Goal: Information Seeking & Learning: Learn about a topic

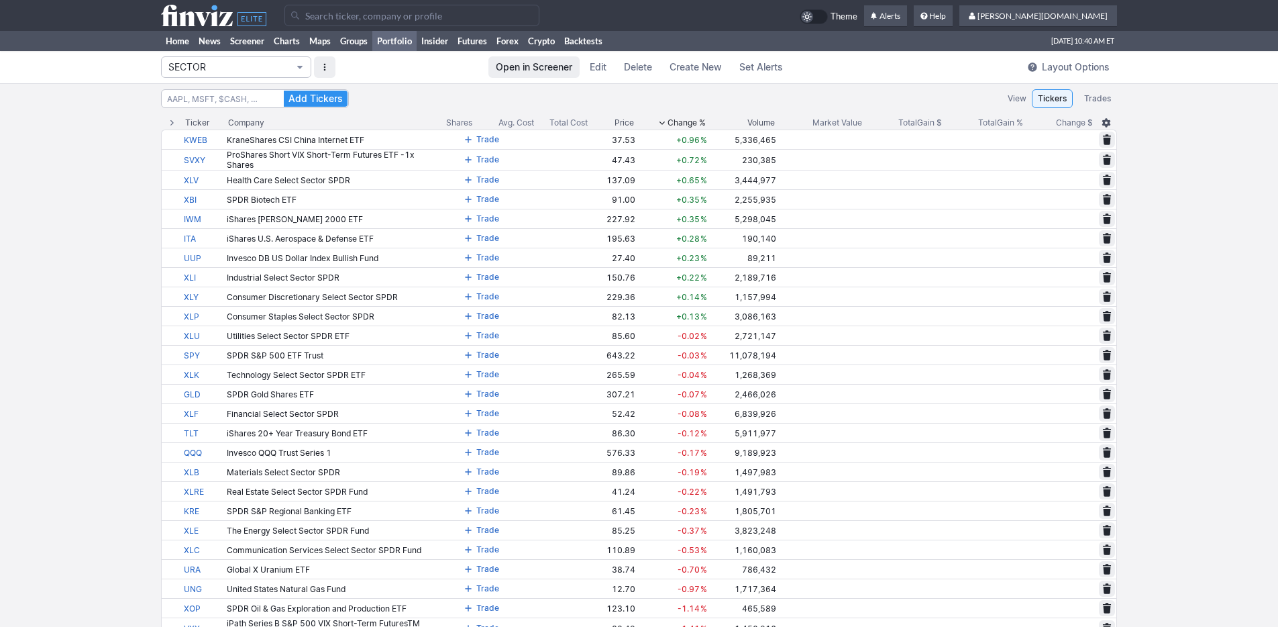
click at [293, 68] on button "SECTOR" at bounding box center [236, 66] width 150 height 21
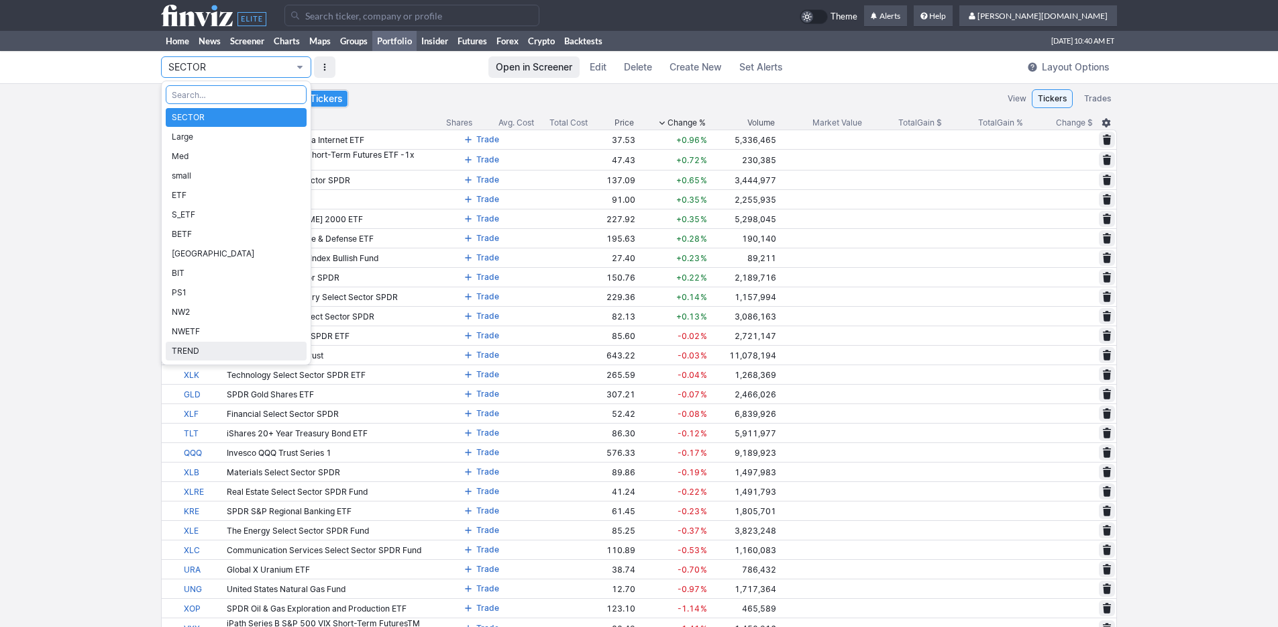
click at [255, 346] on span "TREND" at bounding box center [236, 350] width 129 height 13
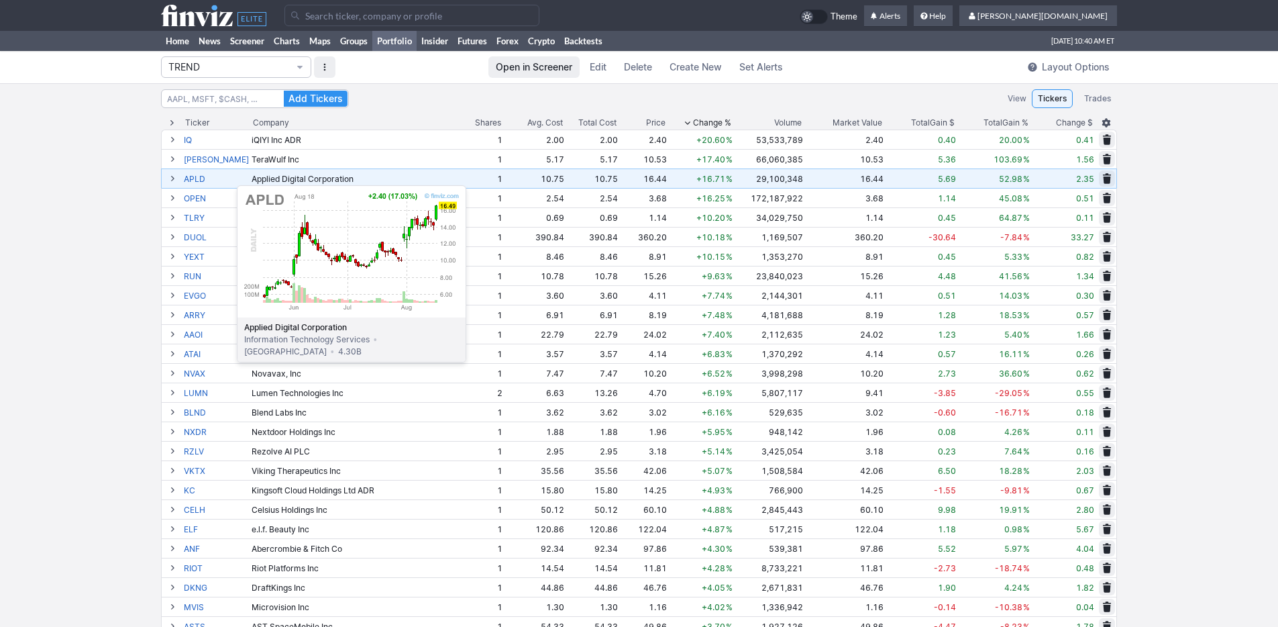
click at [203, 178] on link "APLD" at bounding box center [216, 178] width 65 height 19
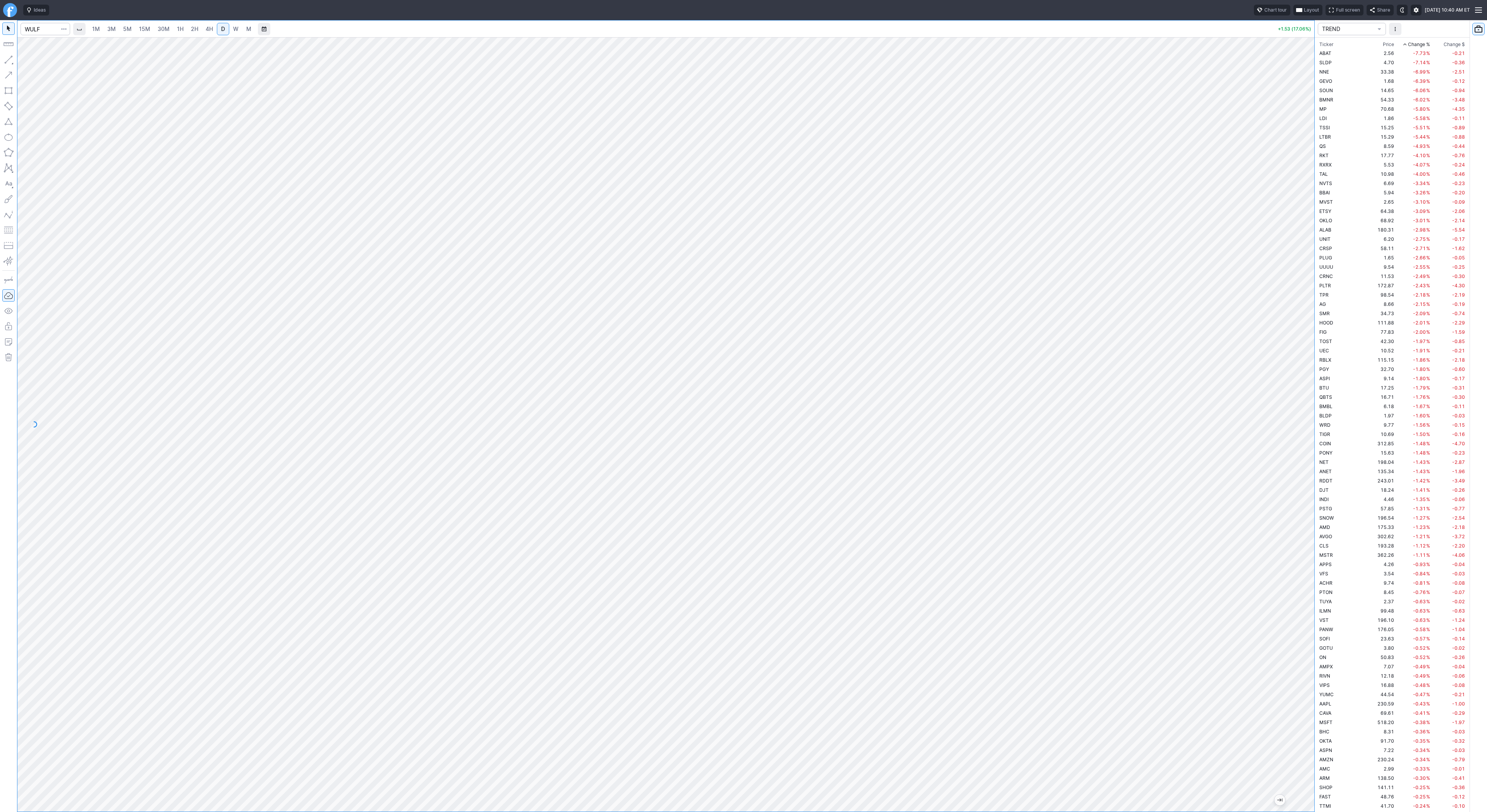
scroll to position [1423, 0]
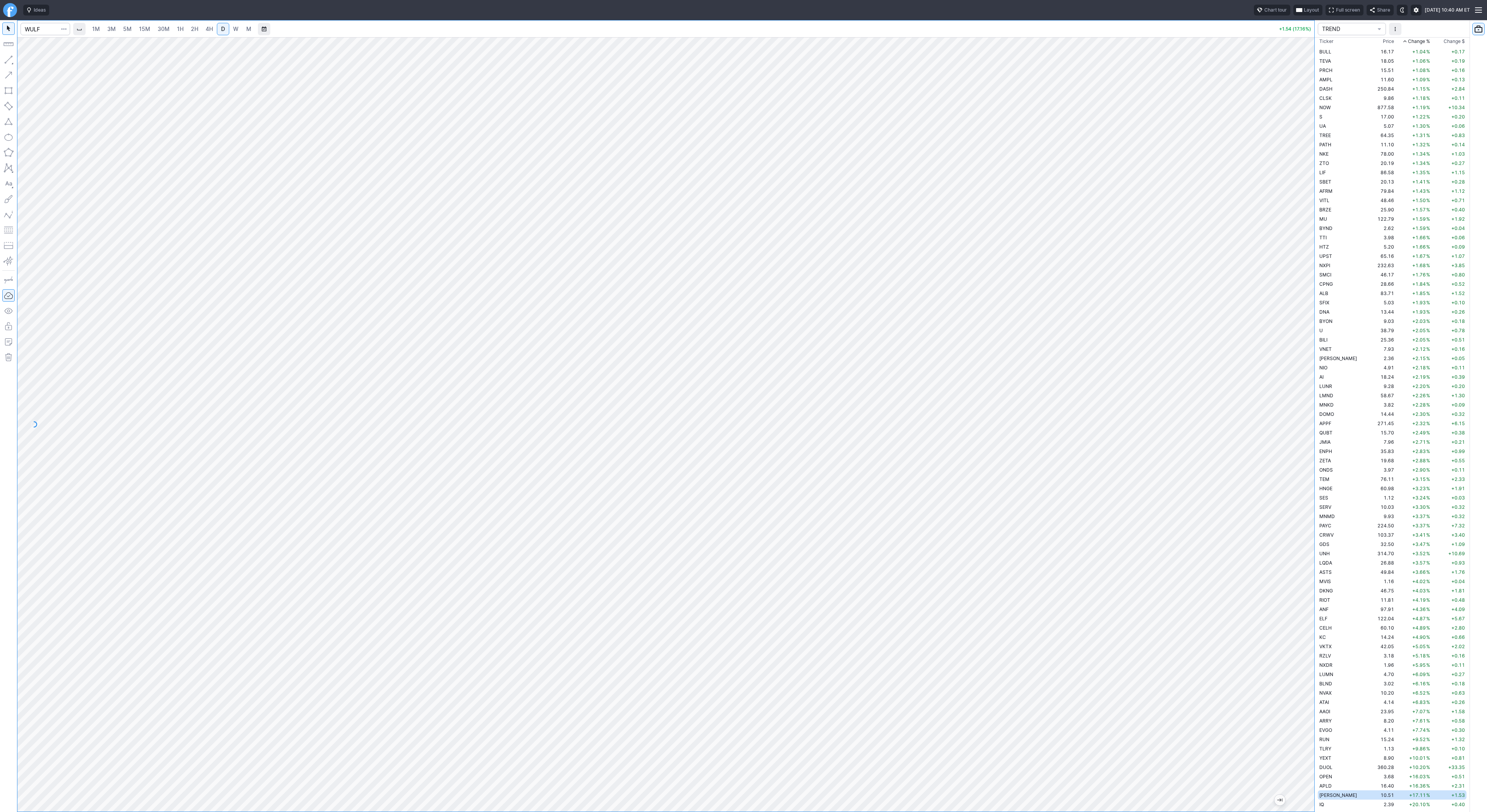
click at [109, 27] on span "3M" at bounding box center [111, 28] width 9 height 6
click at [159, 28] on span "30M" at bounding box center [163, 28] width 12 height 6
click at [217, 29] on link "D" at bounding box center [223, 29] width 12 height 12
click at [43, 30] on input "Search" at bounding box center [46, 29] width 50 height 12
type input "tem"
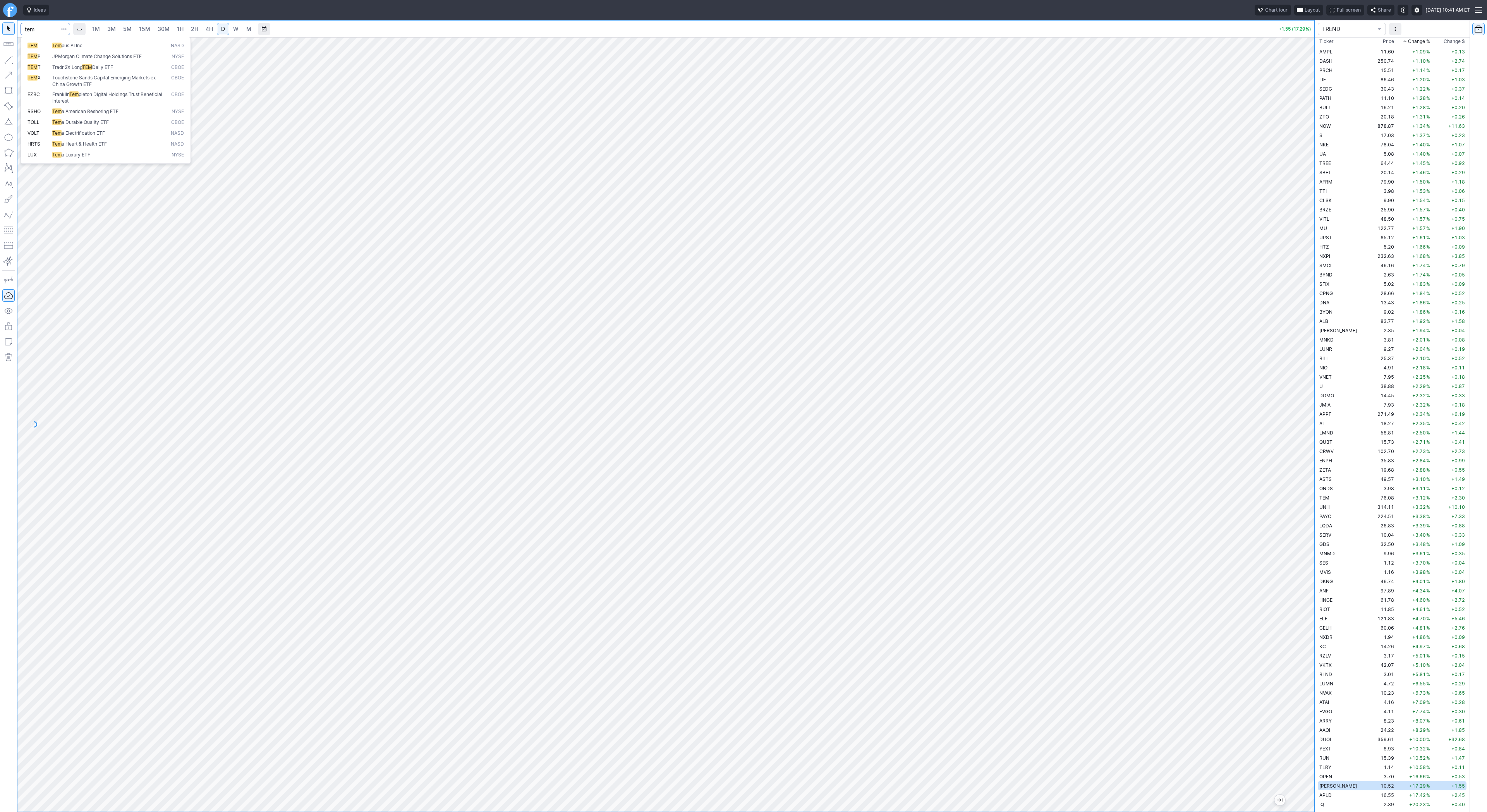
click at [60, 43] on span "Tem" at bounding box center [57, 46] width 9 height 6
click at [46, 29] on input "Search" at bounding box center [46, 29] width 50 height 12
type input "pony"
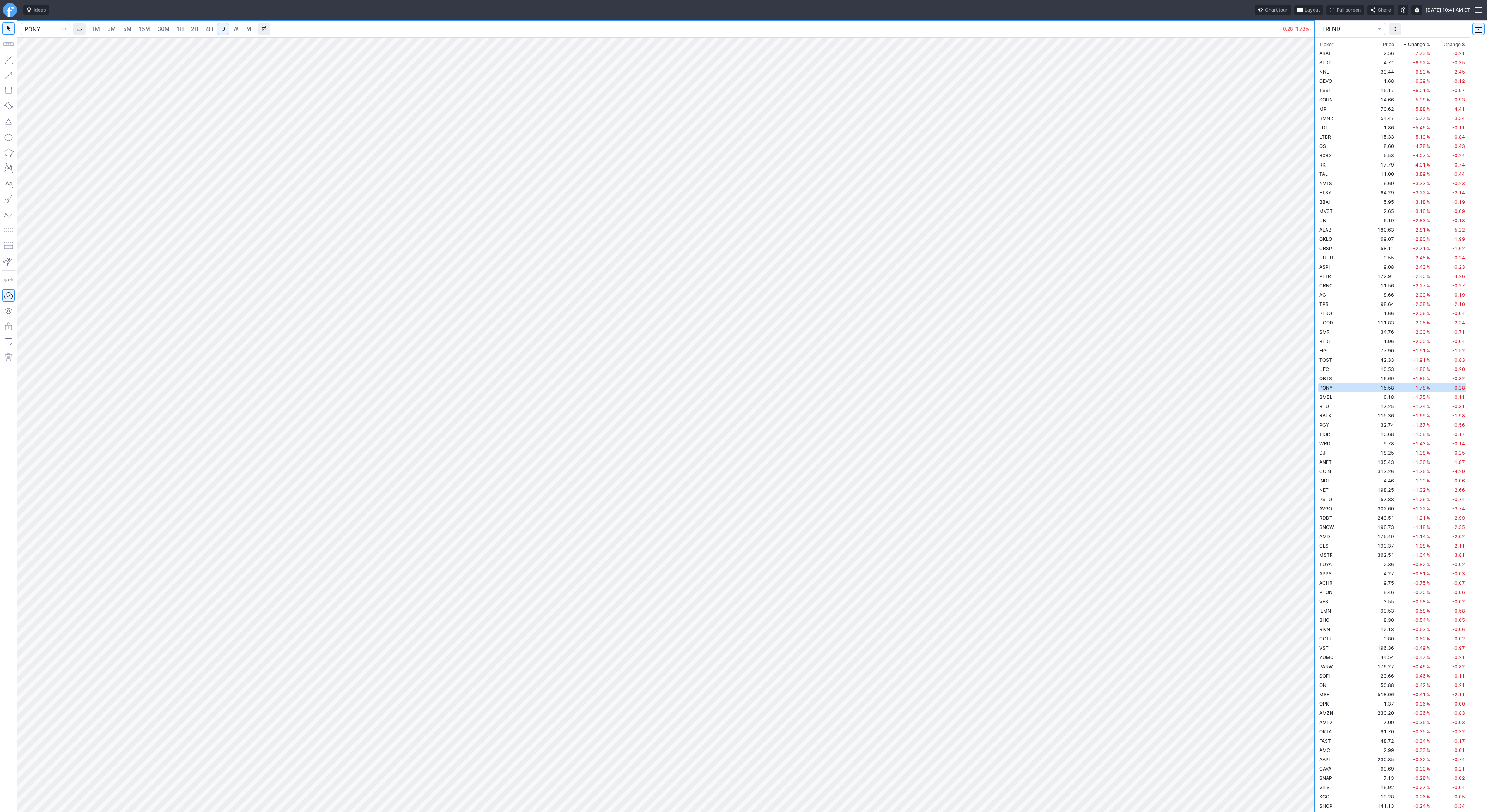
click at [128, 29] on span "5M" at bounding box center [127, 28] width 9 height 6
click at [155, 29] on link "30M" at bounding box center [163, 29] width 19 height 12
click at [28, 28] on input "Search" at bounding box center [46, 29] width 50 height 12
type input "coin"
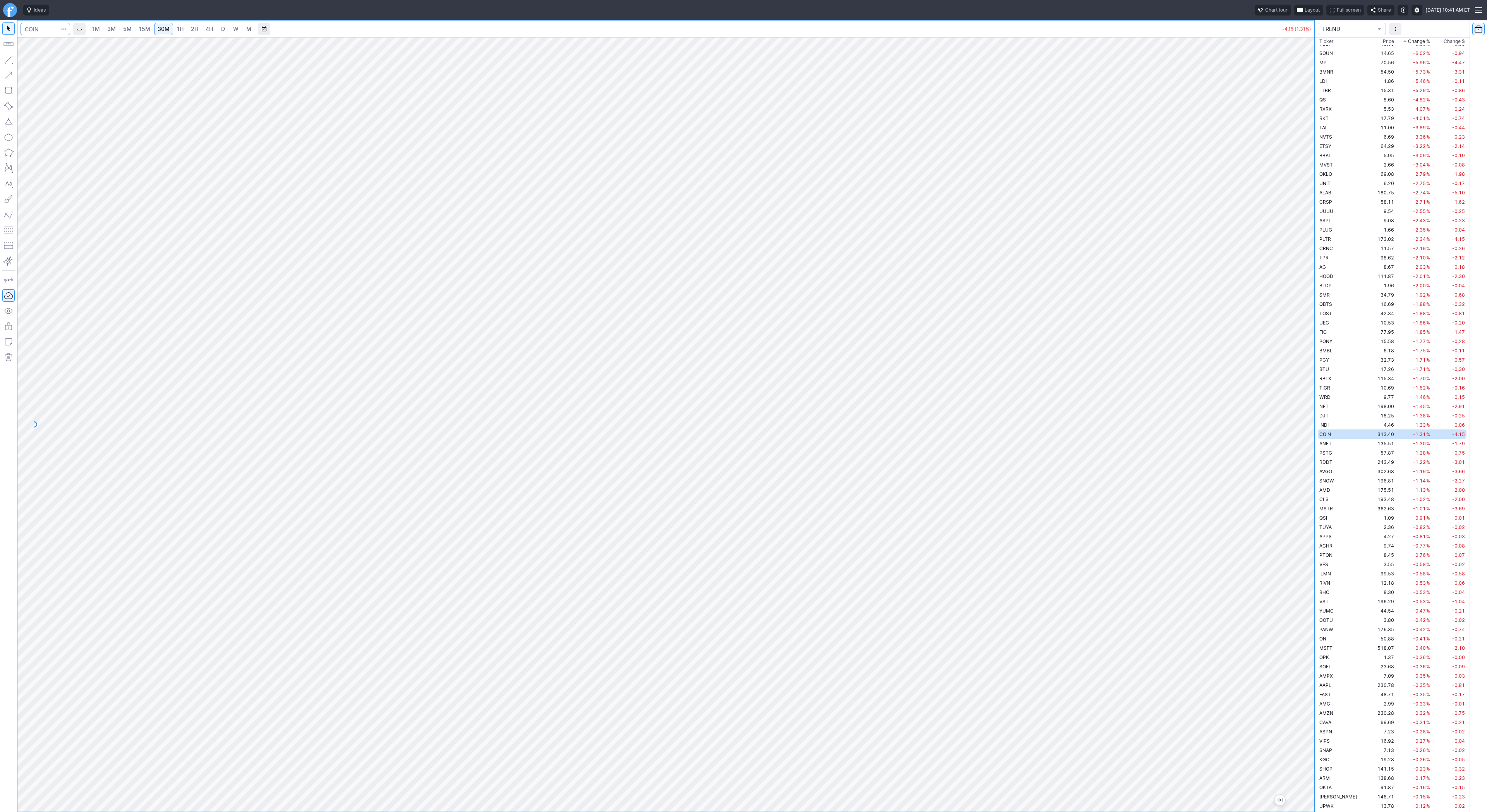
click at [37, 26] on input "Search" at bounding box center [46, 29] width 50 height 12
type input "soun"
click at [139, 31] on span "15M" at bounding box center [144, 28] width 11 height 6
click at [29, 29] on input "Search" at bounding box center [46, 29] width 50 height 12
type input "pony"
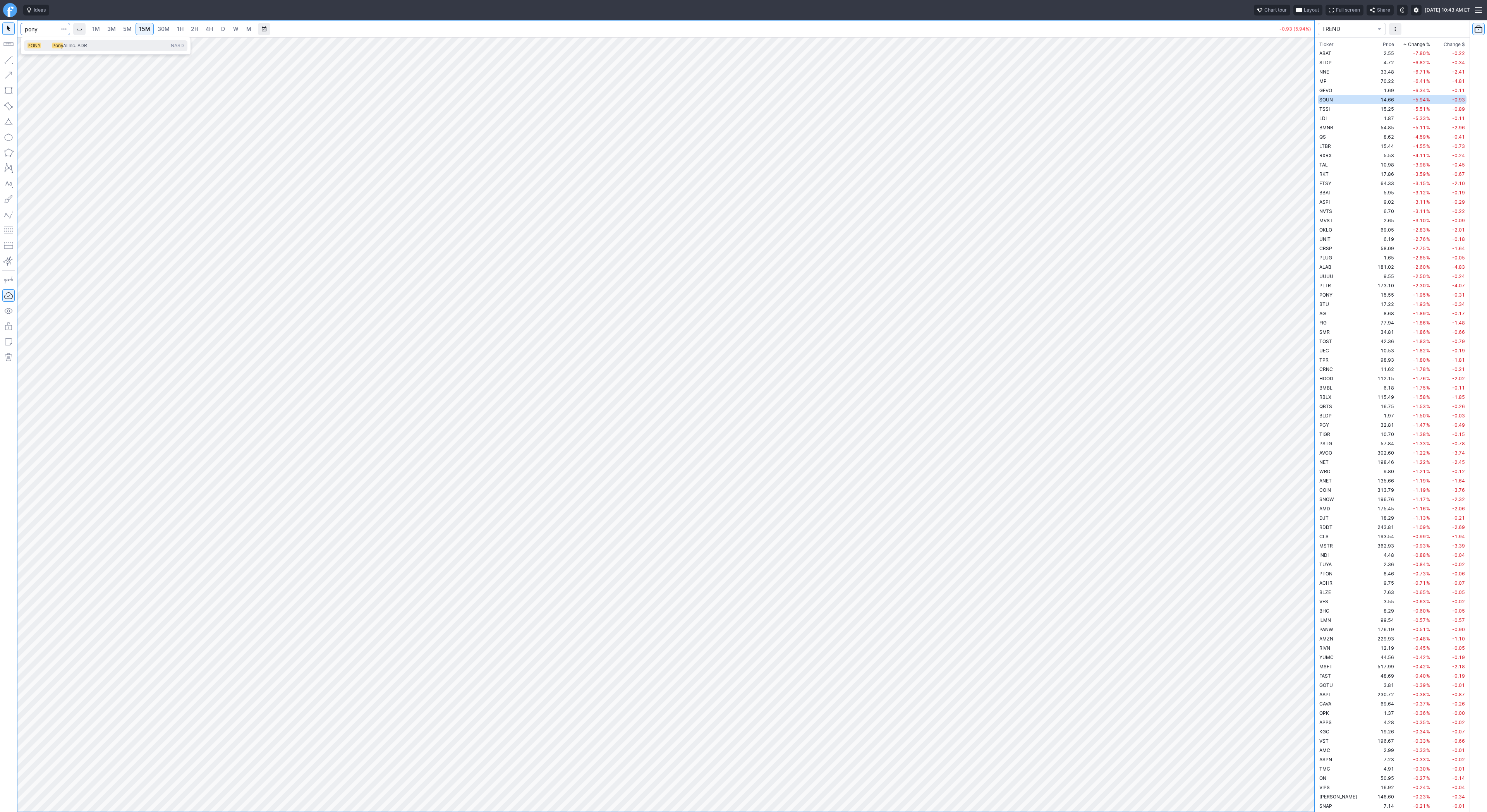
click at [40, 44] on span "PONY" at bounding box center [34, 46] width 13 height 6
click at [210, 30] on span "4H" at bounding box center [209, 28] width 8 height 6
click at [221, 29] on span "D" at bounding box center [223, 29] width 5 height 8
click at [207, 28] on span "4H" at bounding box center [209, 28] width 8 height 6
click at [13, 61] on button "button" at bounding box center [8, 59] width 12 height 12
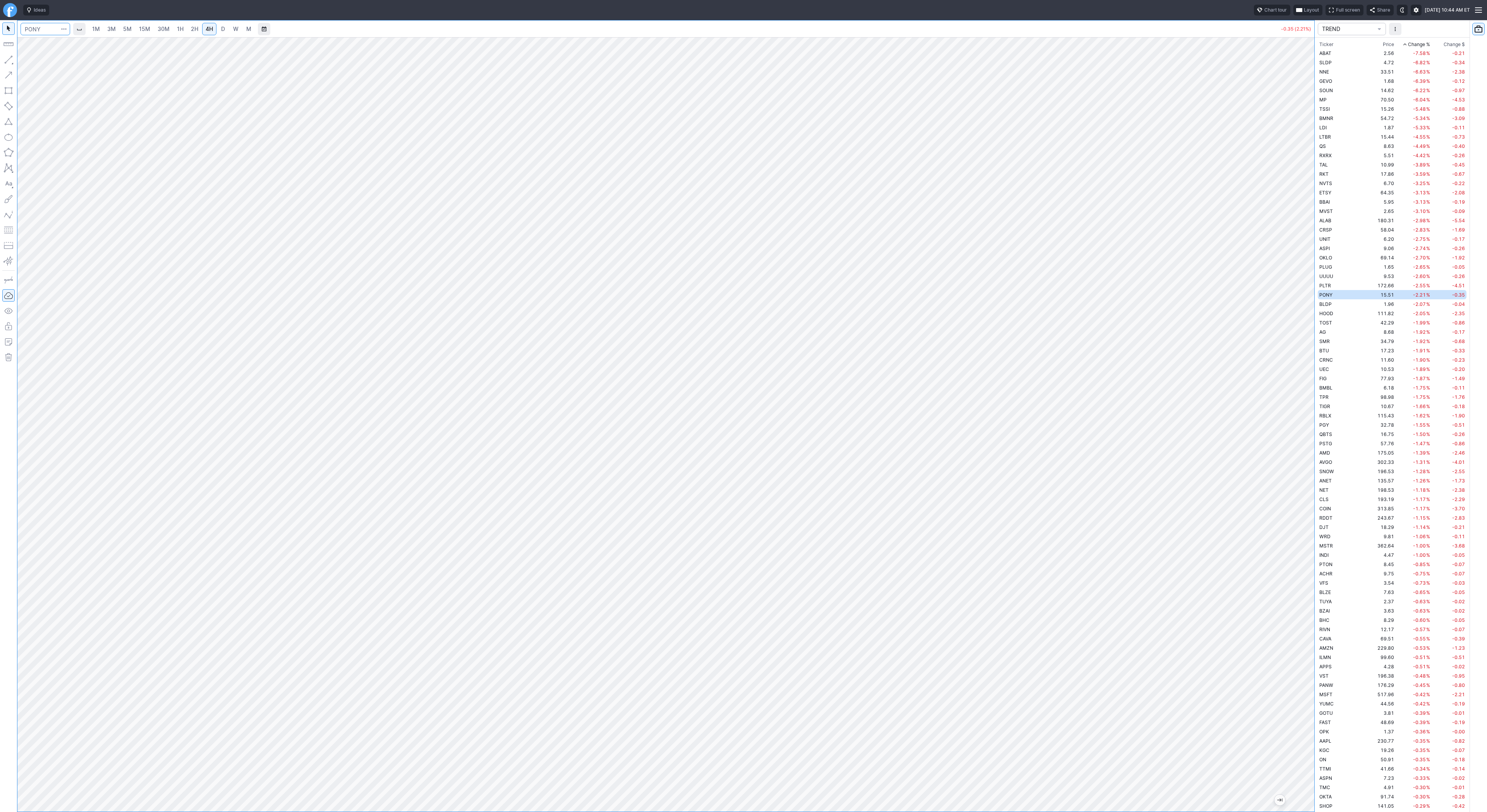
click at [38, 30] on input "Search" at bounding box center [46, 29] width 50 height 12
type input "crnc"
click at [78, 40] on button "CRNC Cerence Inc NASD" at bounding box center [106, 46] width 163 height 11
click at [223, 32] on span "D" at bounding box center [223, 28] width 4 height 6
click at [6, 64] on button "button" at bounding box center [8, 59] width 12 height 12
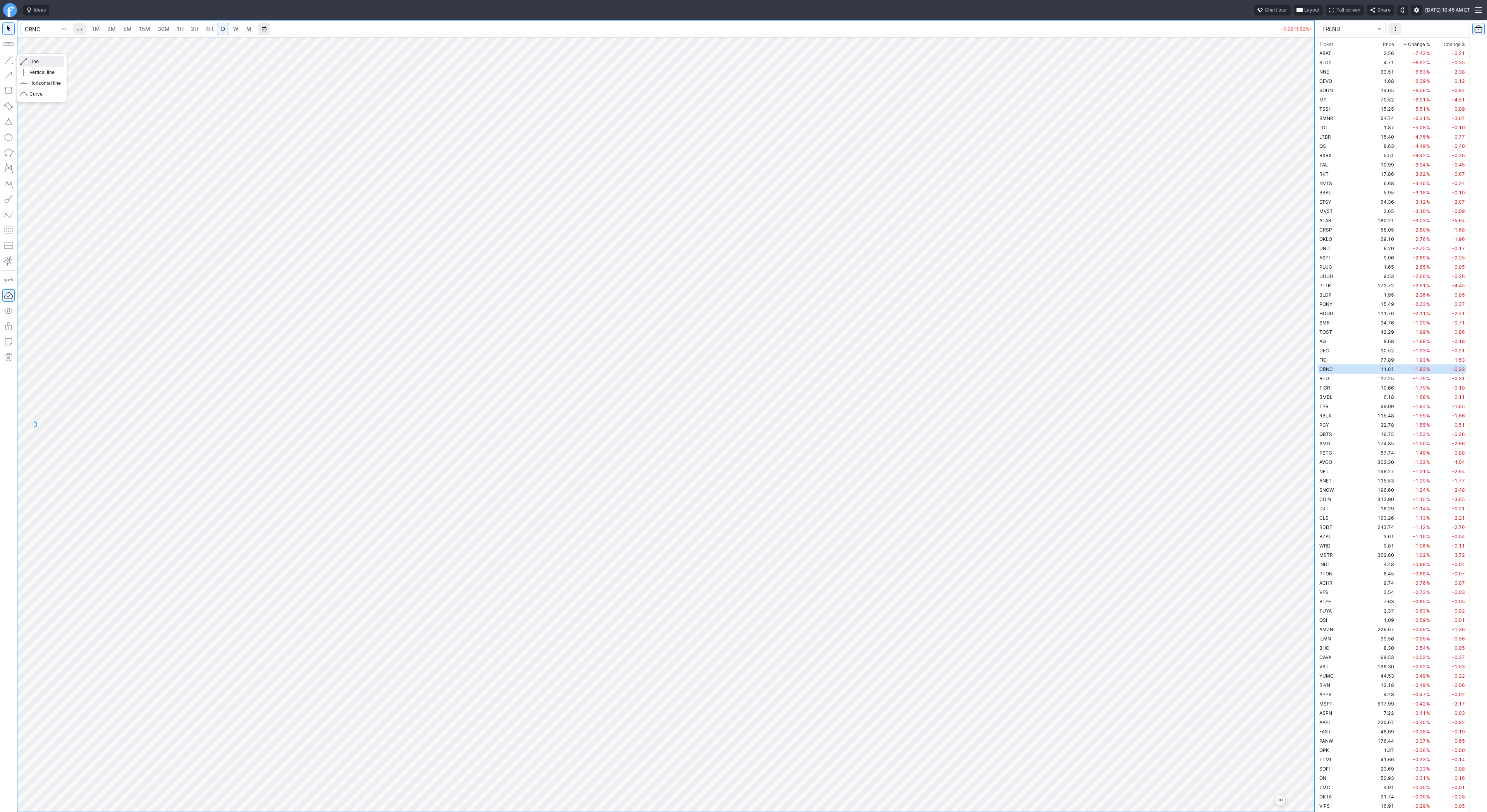
click at [32, 61] on span "Line" at bounding box center [45, 61] width 31 height 8
click at [45, 31] on input "Search" at bounding box center [46, 29] width 50 height 12
type input "coin"
click at [155, 31] on link "30M" at bounding box center [163, 29] width 19 height 12
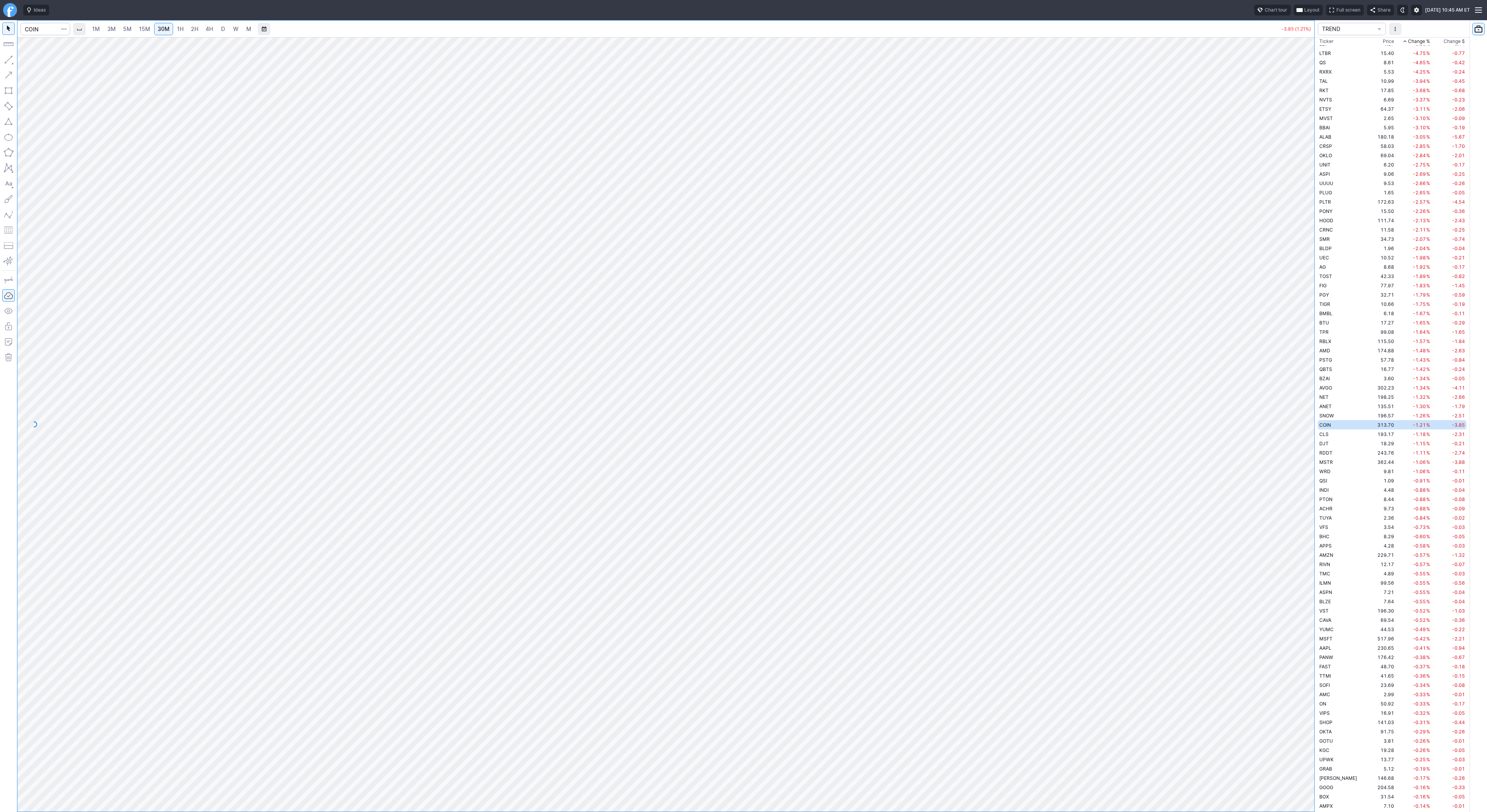
click at [193, 32] on span "2H" at bounding box center [195, 29] width 8 height 8
click at [114, 28] on span "3M" at bounding box center [111, 28] width 9 height 6
click at [207, 29] on span "4H" at bounding box center [209, 28] width 8 height 6
click at [38, 29] on input "Search" at bounding box center [46, 29] width 50 height 12
type input "hut"
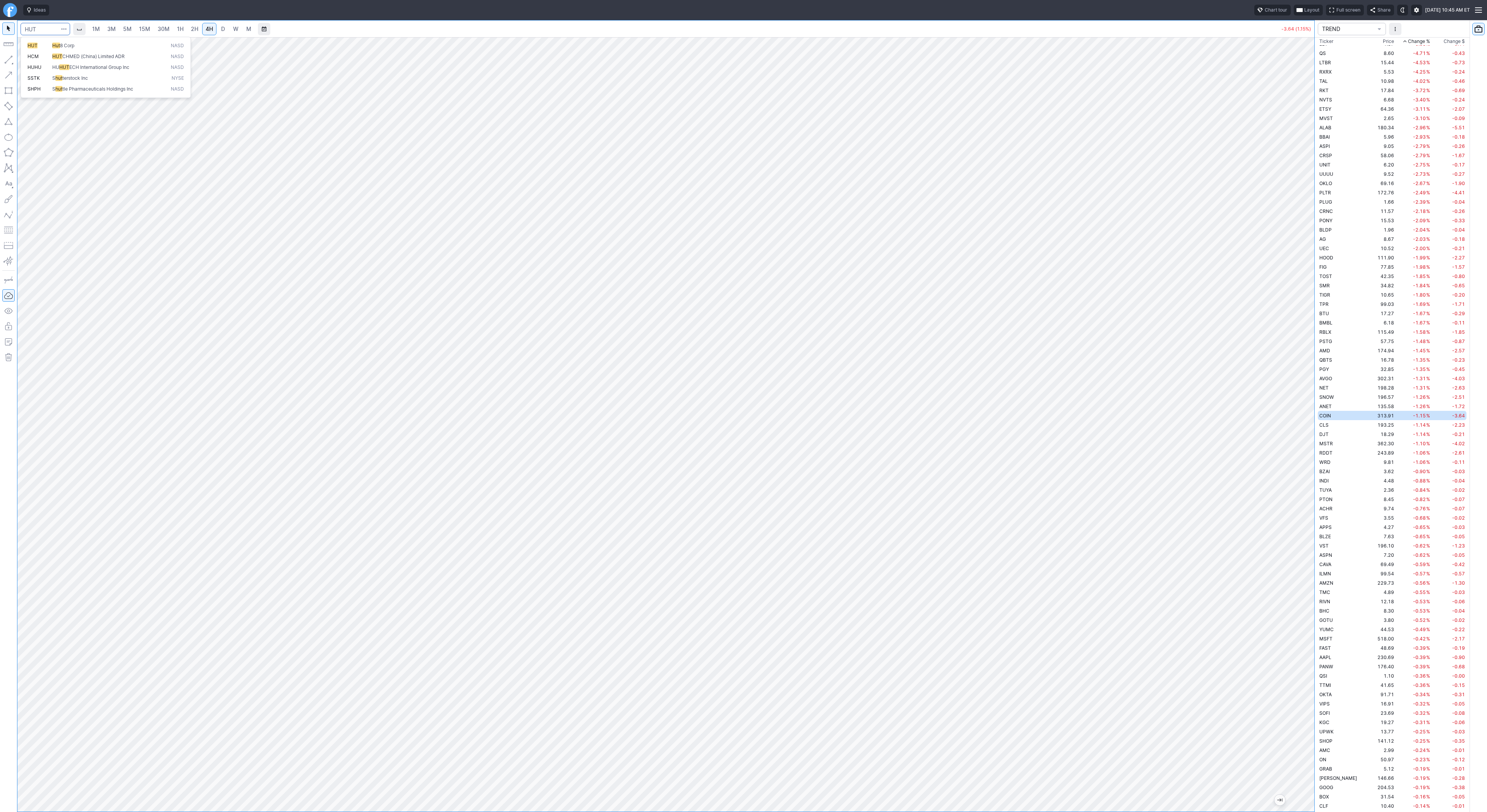
scroll to position [1115, 0]
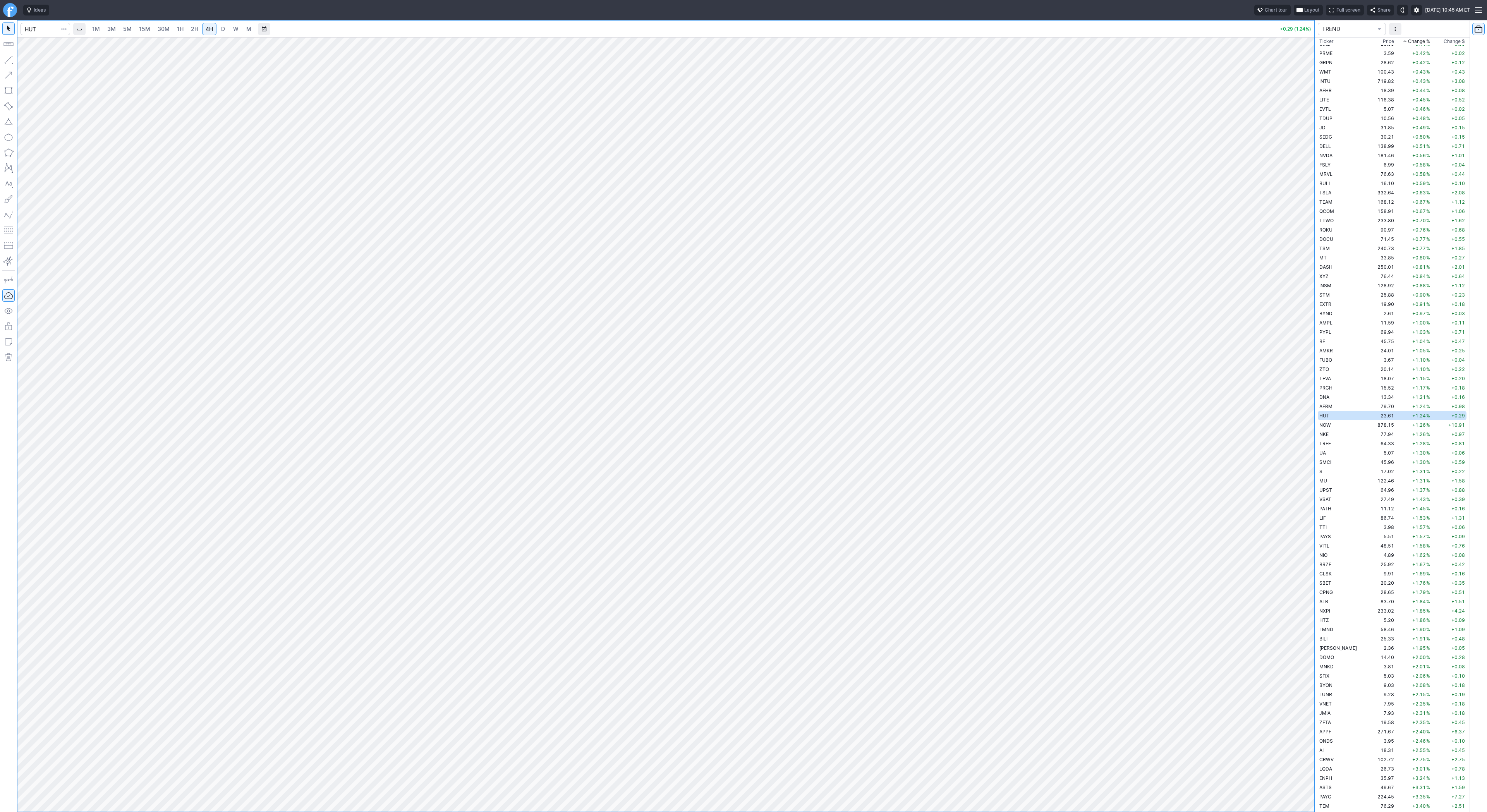
click at [223, 31] on span "D" at bounding box center [223, 28] width 4 height 6
click at [235, 30] on span "W" at bounding box center [236, 28] width 5 height 6
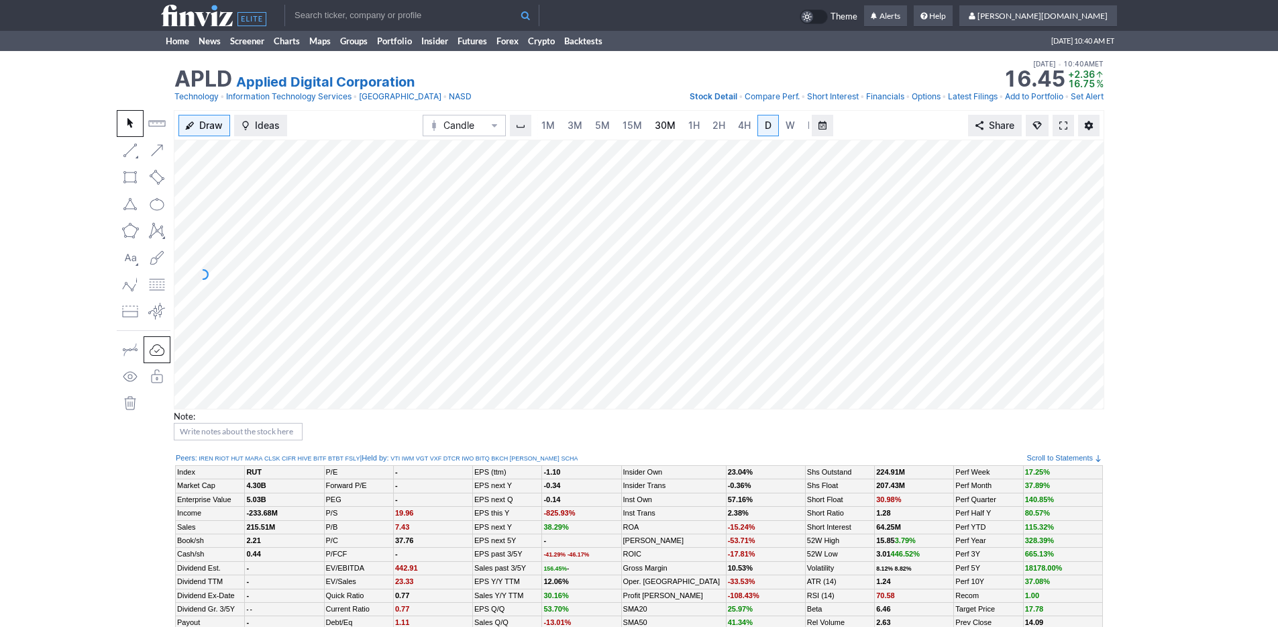
scroll to position [0, 13]
click at [566, 125] on span "3M" at bounding box center [561, 124] width 15 height 11
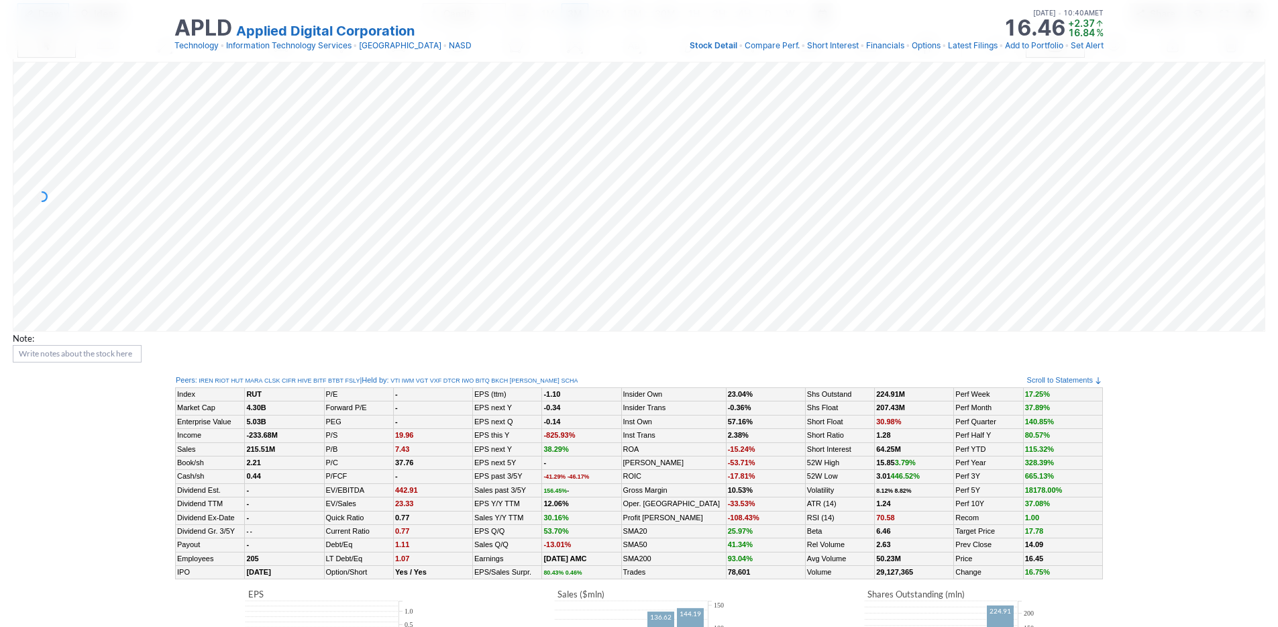
scroll to position [19, 0]
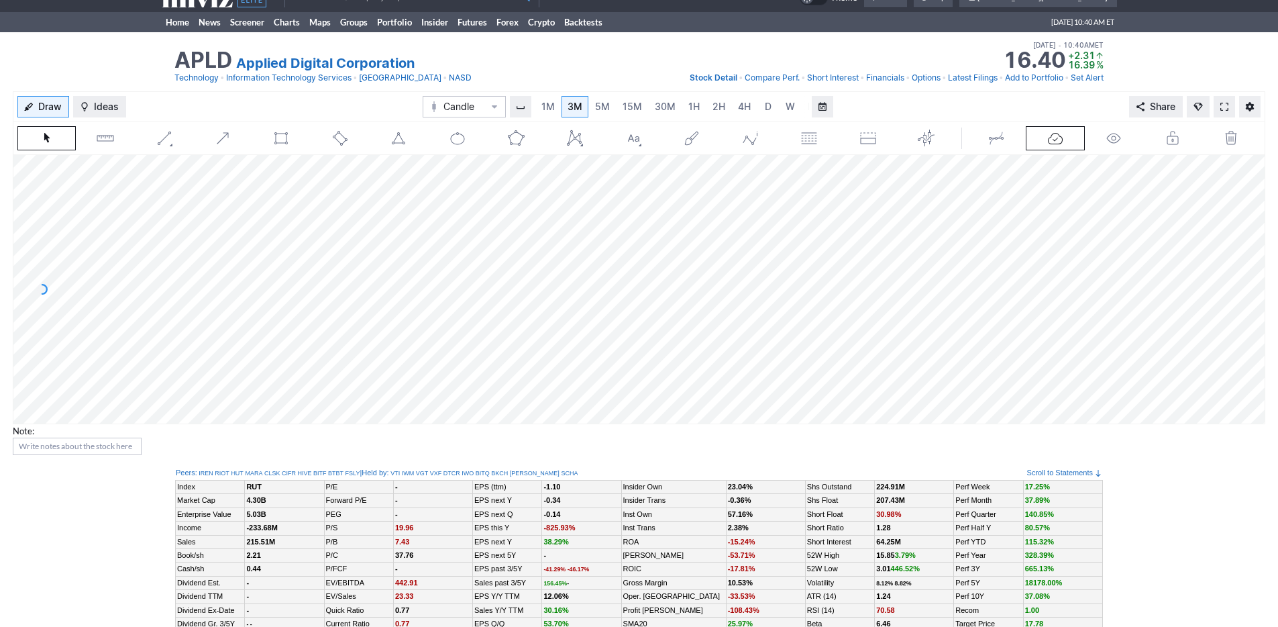
scroll to position [0, 13]
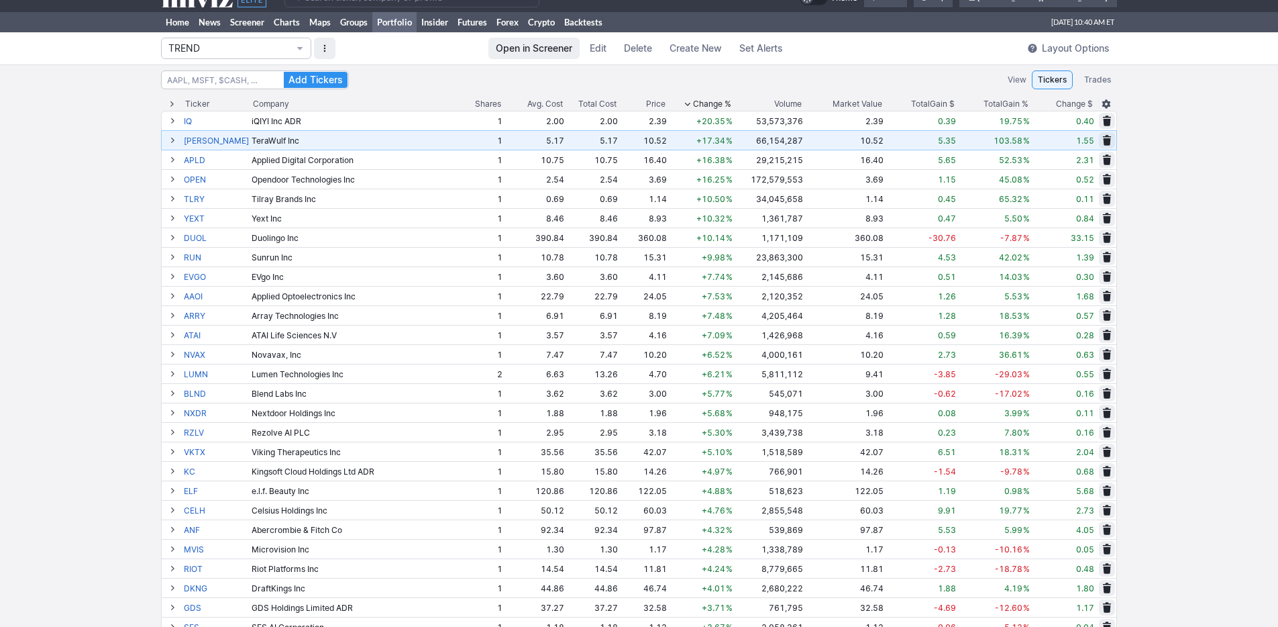
scroll to position [19, 0]
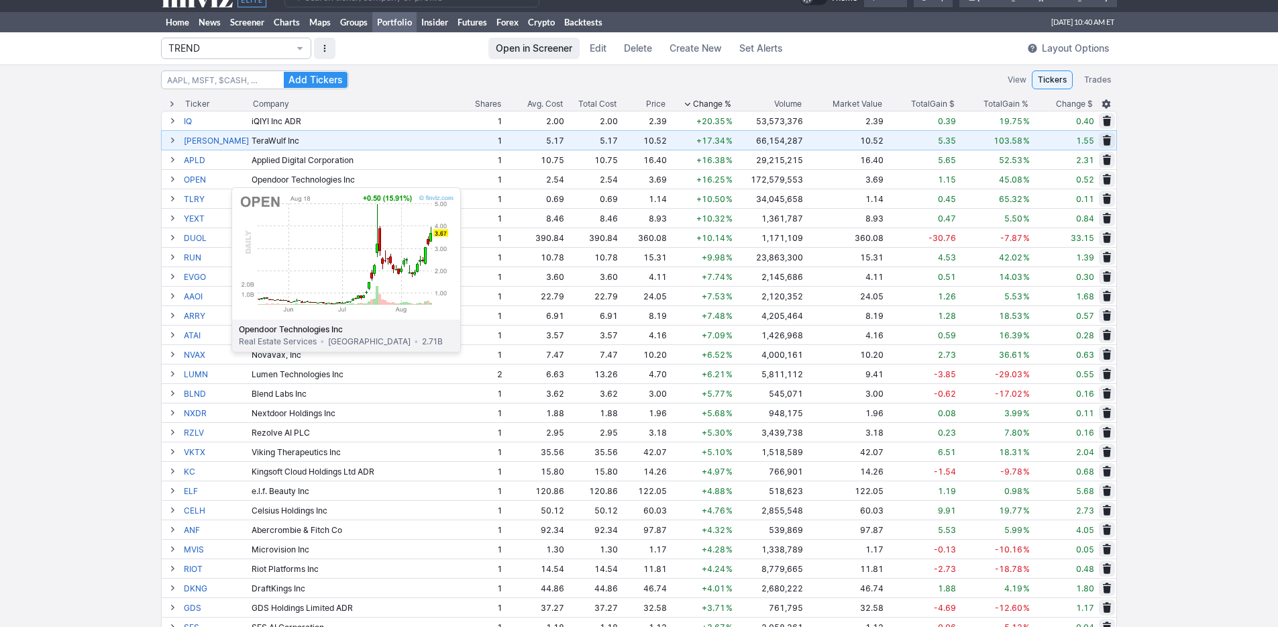
click at [198, 180] on link "OPEN" at bounding box center [216, 179] width 65 height 19
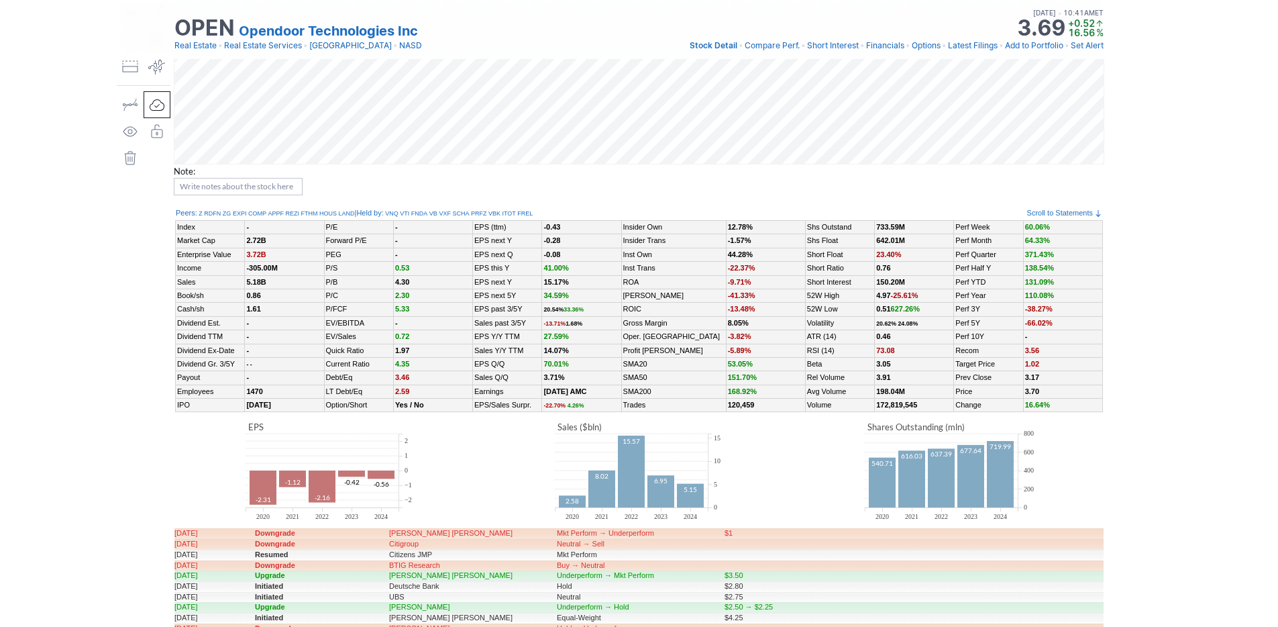
scroll to position [34, 0]
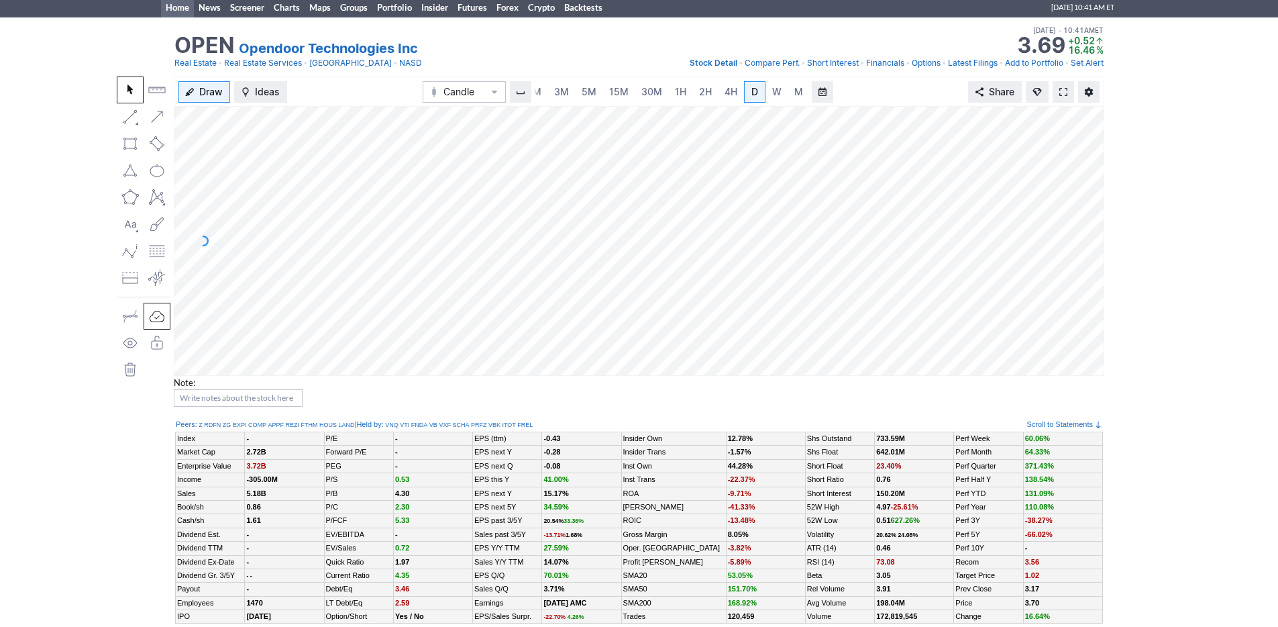
click at [182, 9] on link "Home" at bounding box center [177, 7] width 33 height 20
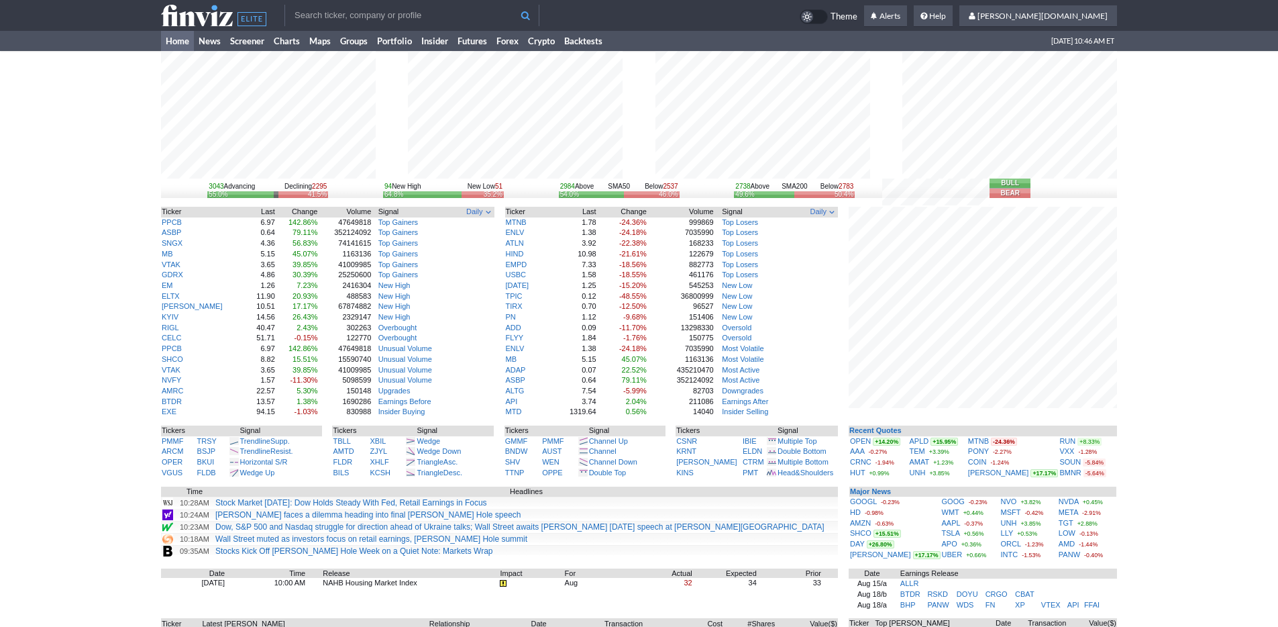
click at [1239, 331] on div "3043 Advancing Declining 2295 55.0% 41.5% 94 New High New Low 51 64.8% 35.2% 29…" at bounding box center [639, 418] width 1278 height 735
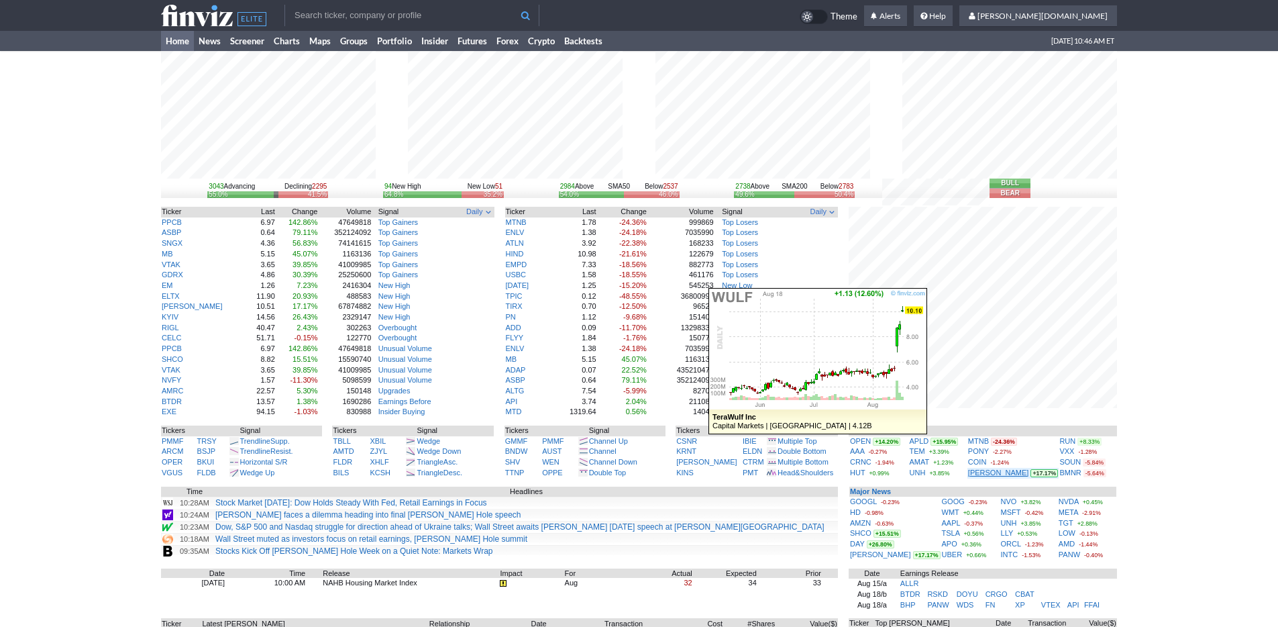
click at [996, 472] on link "[PERSON_NAME]" at bounding box center [998, 472] width 60 height 8
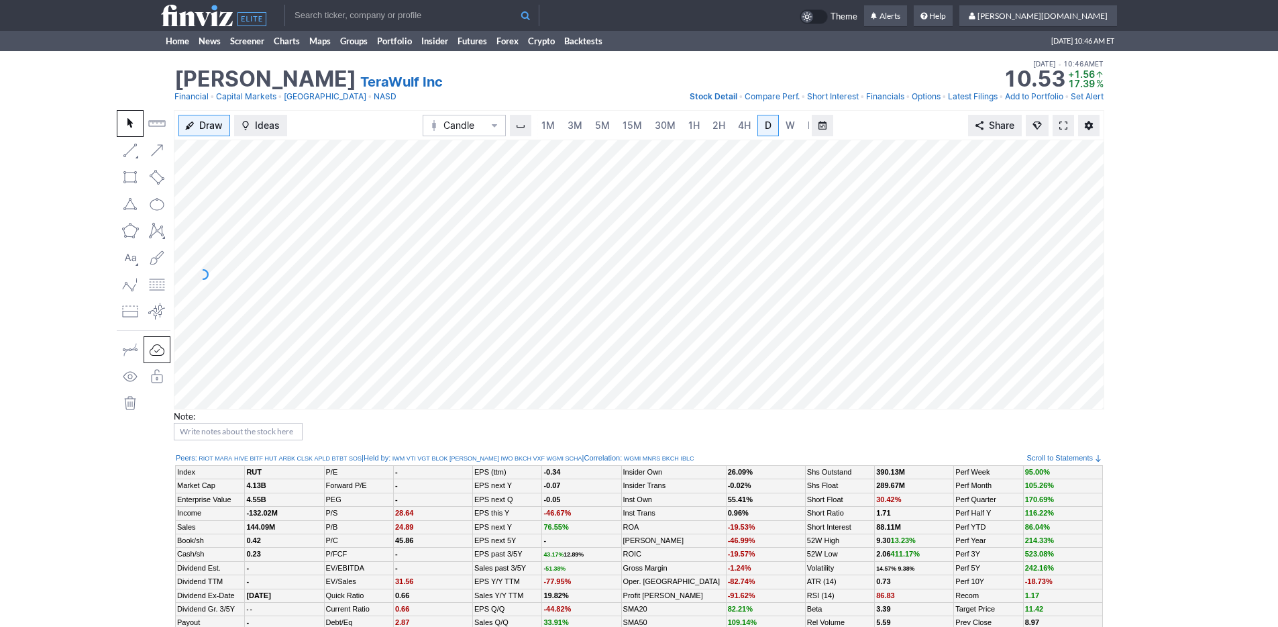
scroll to position [0, 13]
click at [572, 127] on link "3M" at bounding box center [561, 125] width 27 height 21
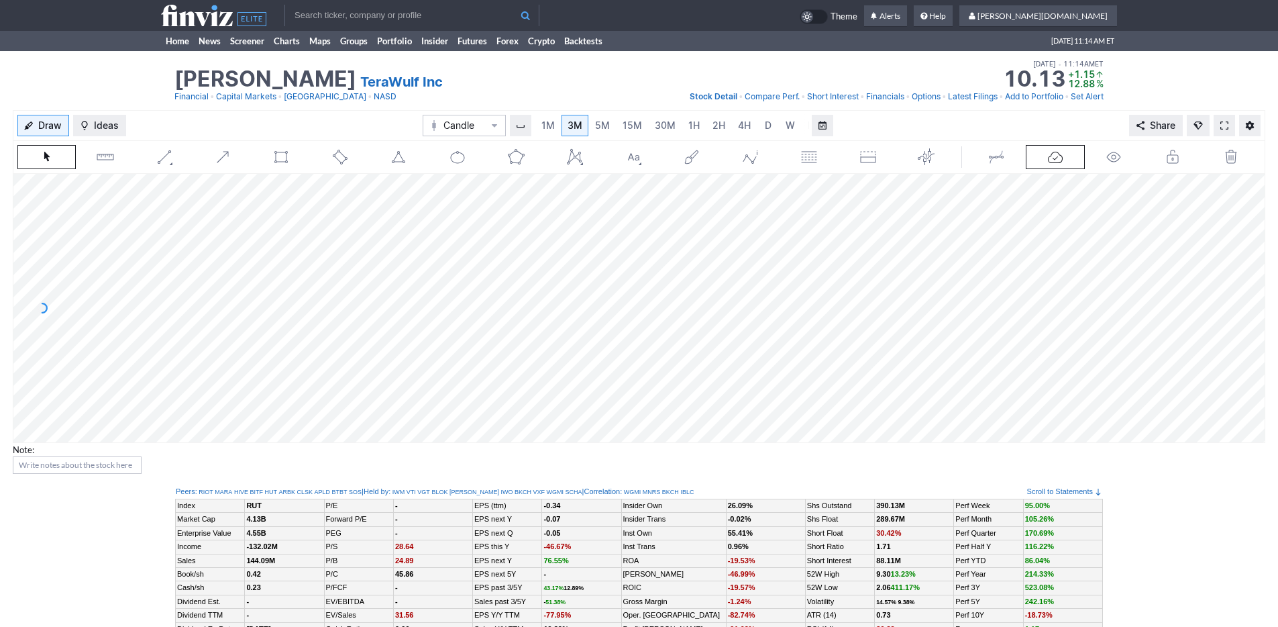
click at [354, 16] on input "text" at bounding box center [411, 15] width 255 height 21
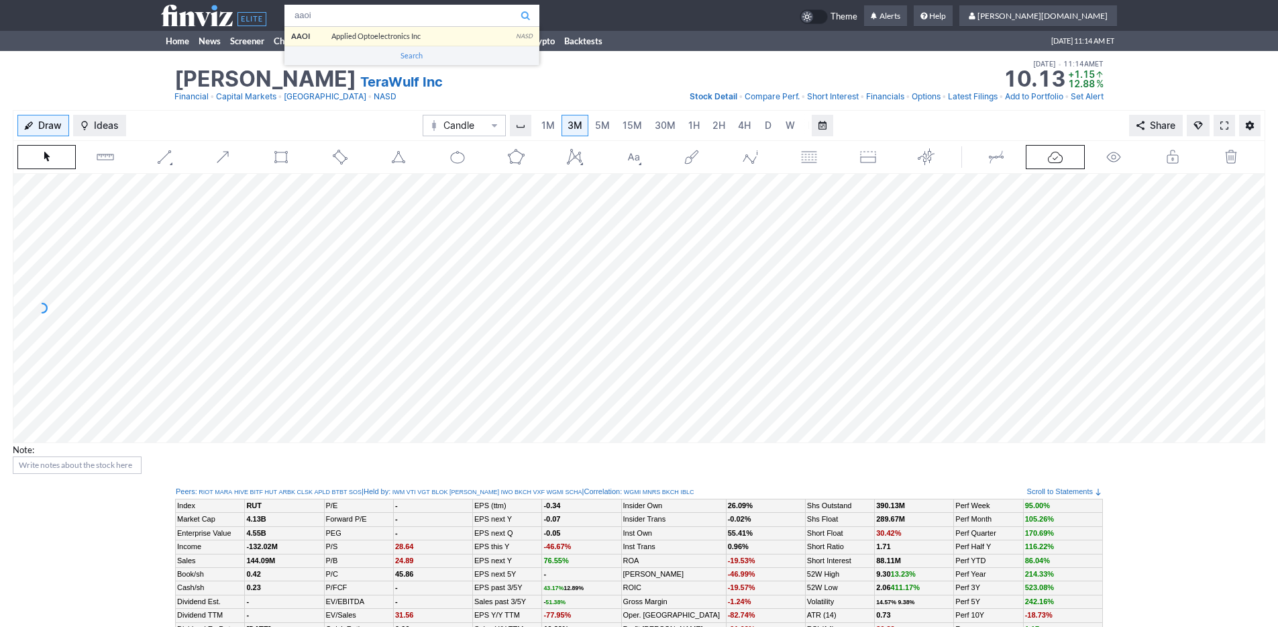
type input "aaoi"
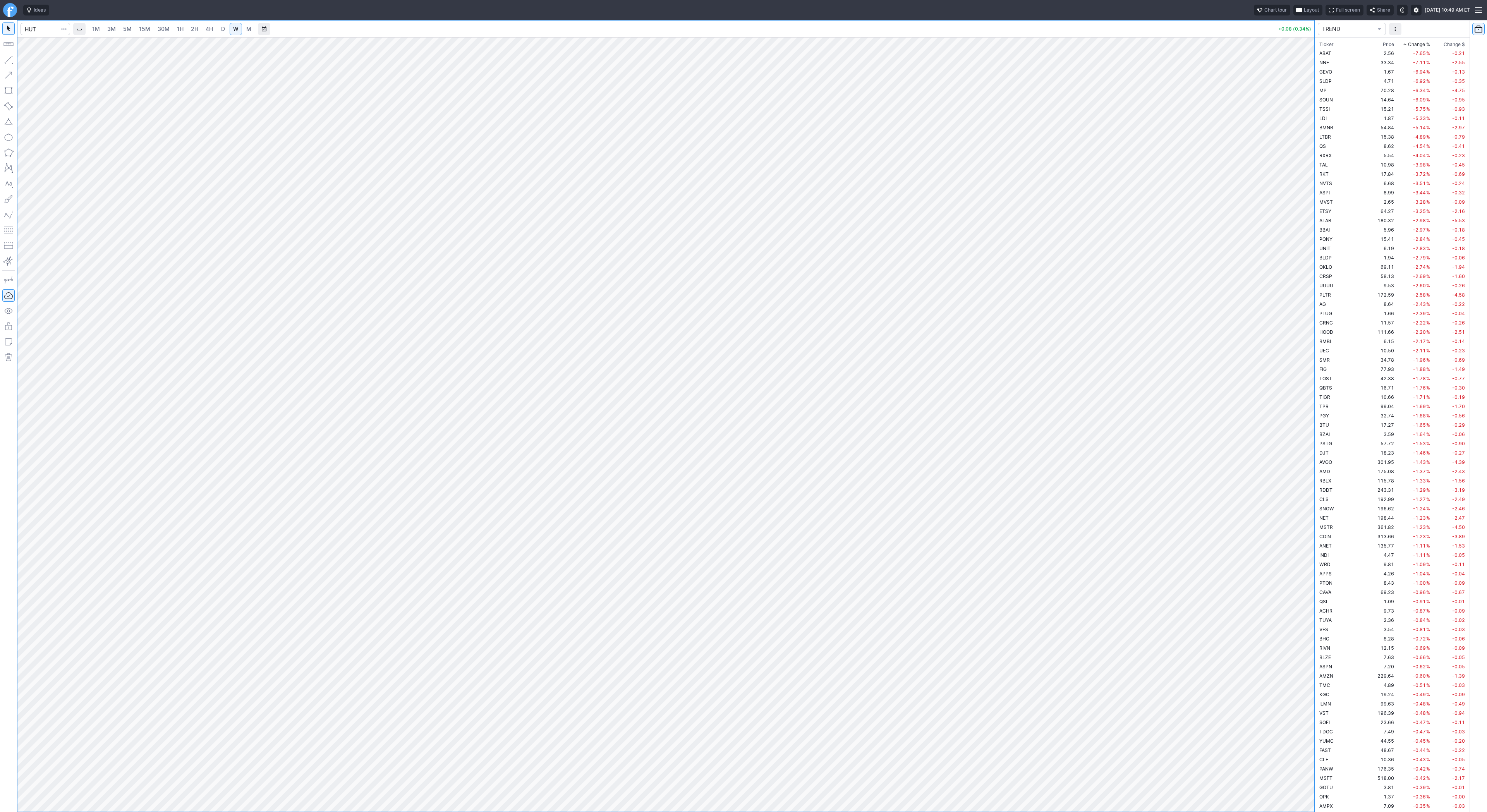
scroll to position [1115, 0]
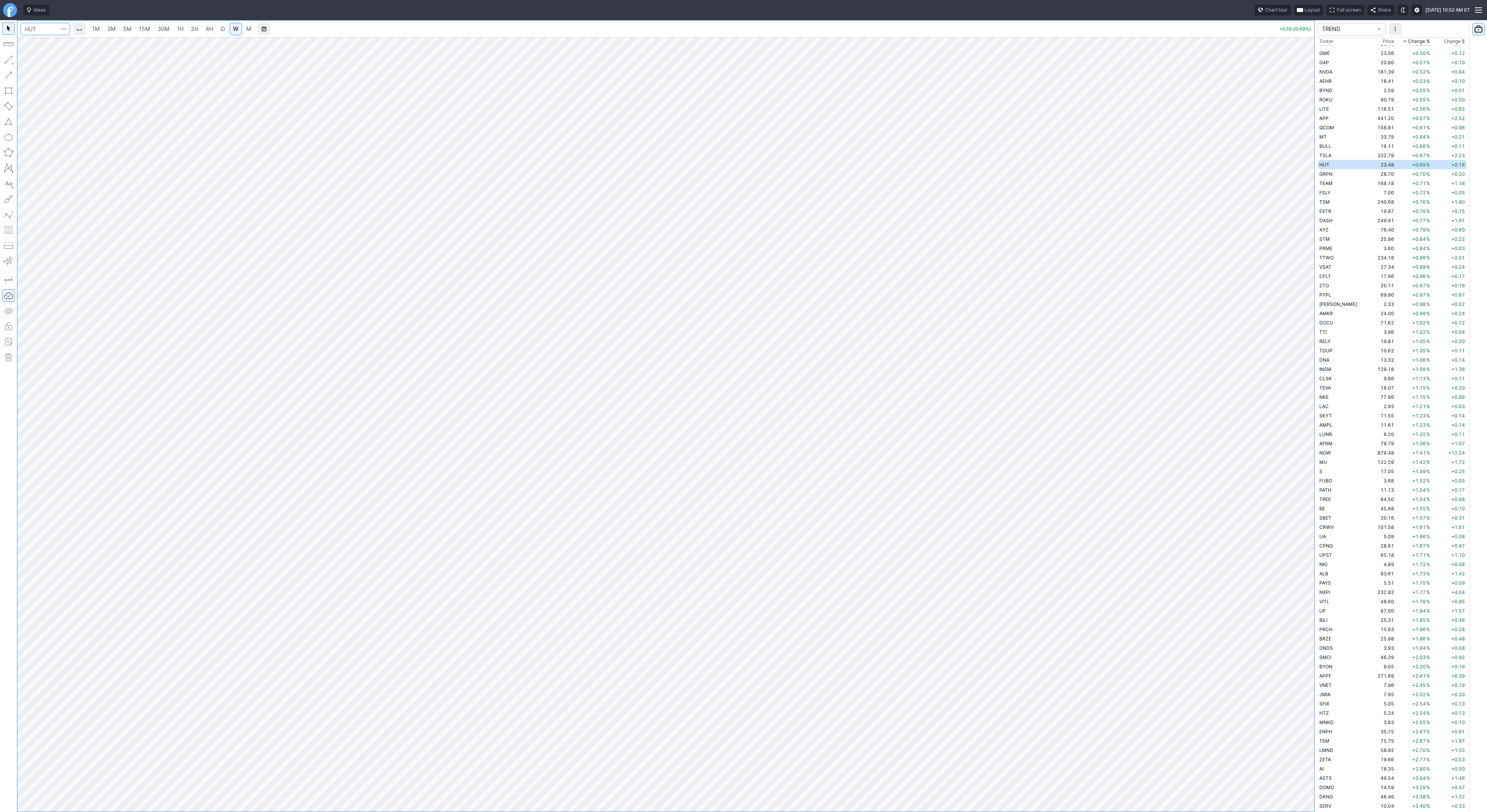
click at [45, 29] on input "Search" at bounding box center [46, 29] width 50 height 12
type input "[PERSON_NAME]"
click at [116, 29] on link "3M" at bounding box center [111, 29] width 16 height 12
click at [38, 29] on input "Search" at bounding box center [46, 29] width 50 height 12
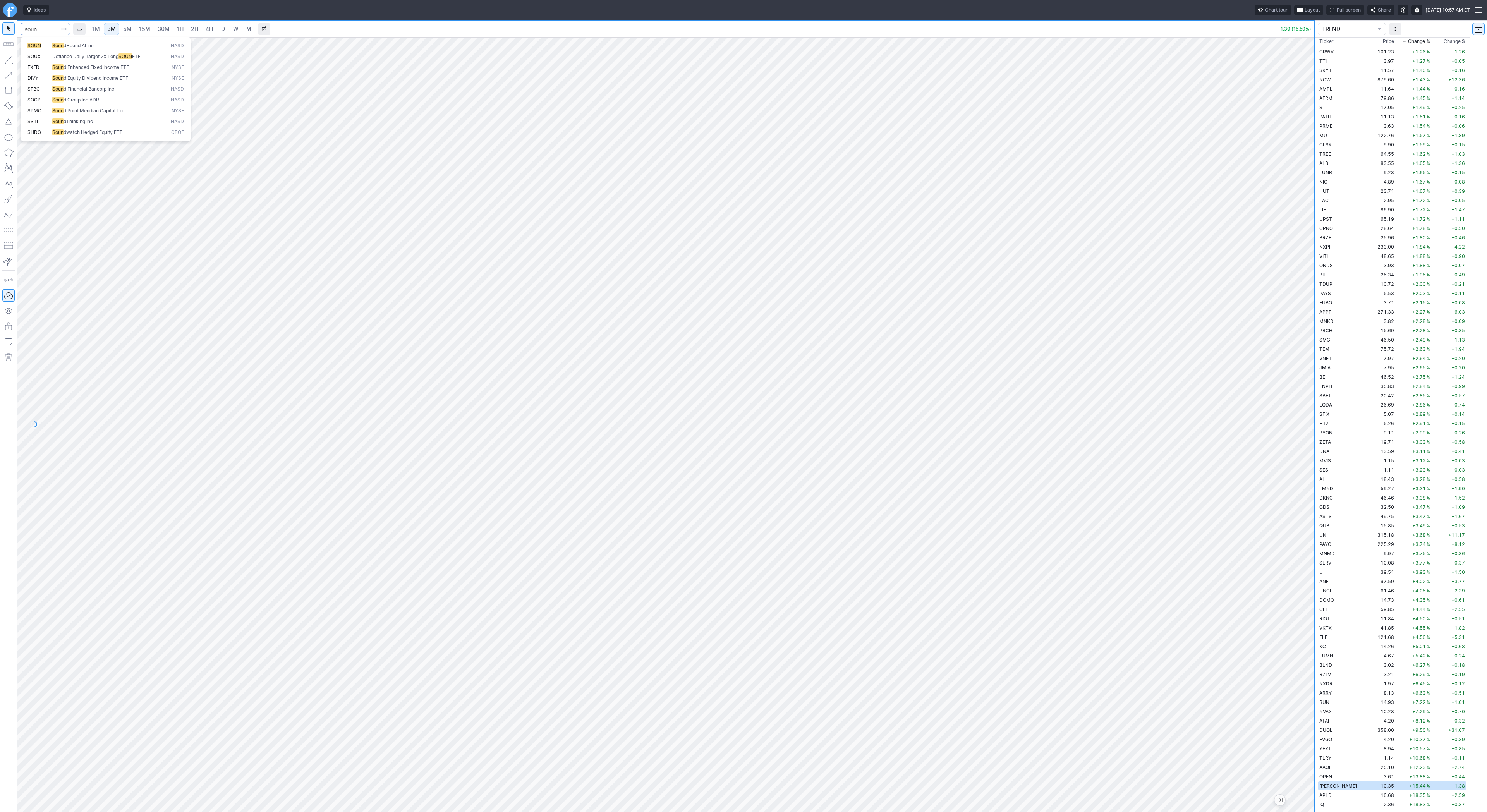
type input "soun"
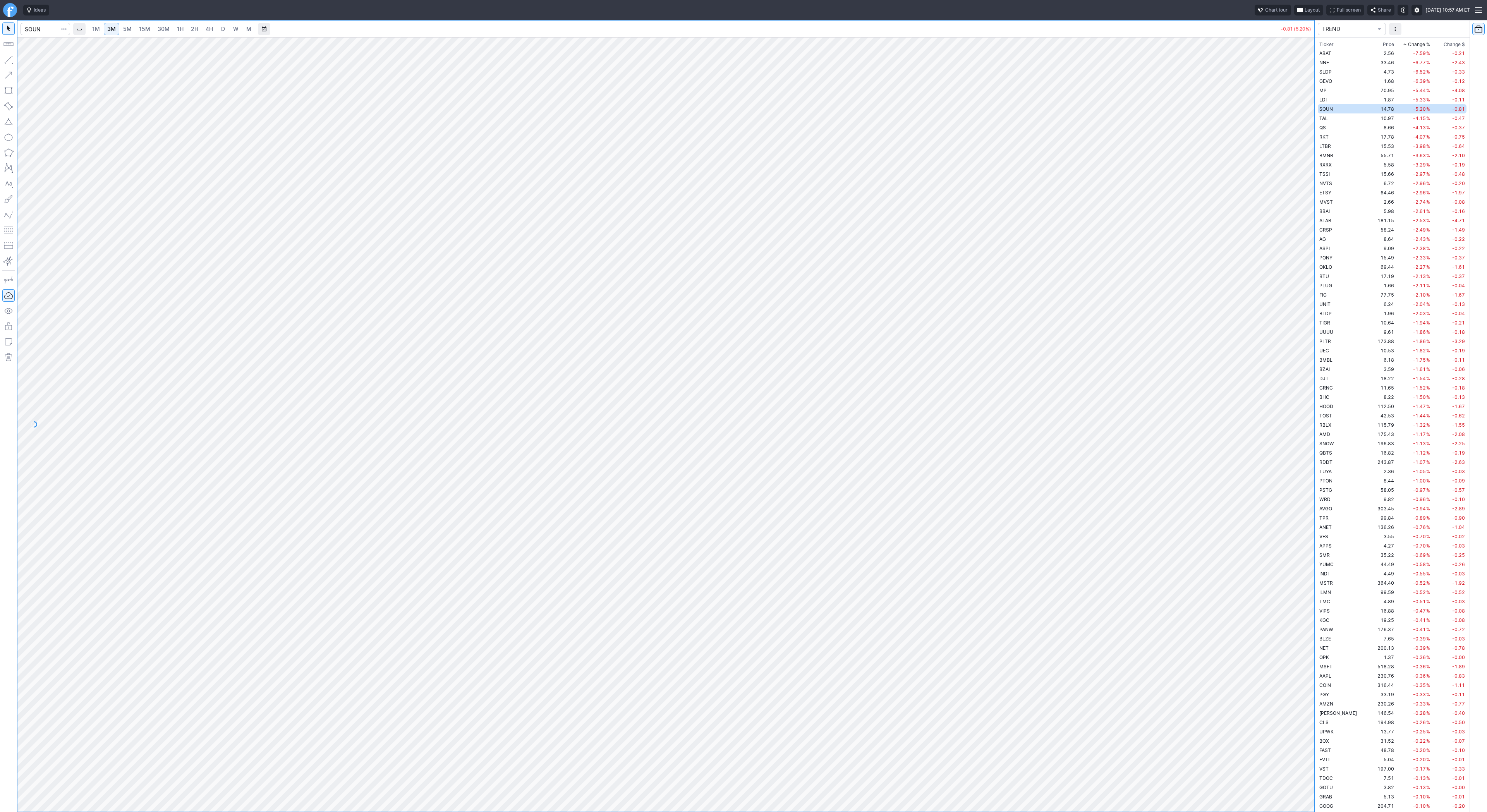
click at [217, 32] on link "D" at bounding box center [223, 29] width 12 height 12
click at [202, 27] on link "4H" at bounding box center [209, 29] width 14 height 12
click at [133, 26] on link "5M" at bounding box center [127, 29] width 16 height 12
click at [180, 31] on span "1H" at bounding box center [180, 28] width 6 height 6
click at [120, 27] on link "5M" at bounding box center [127, 29] width 16 height 12
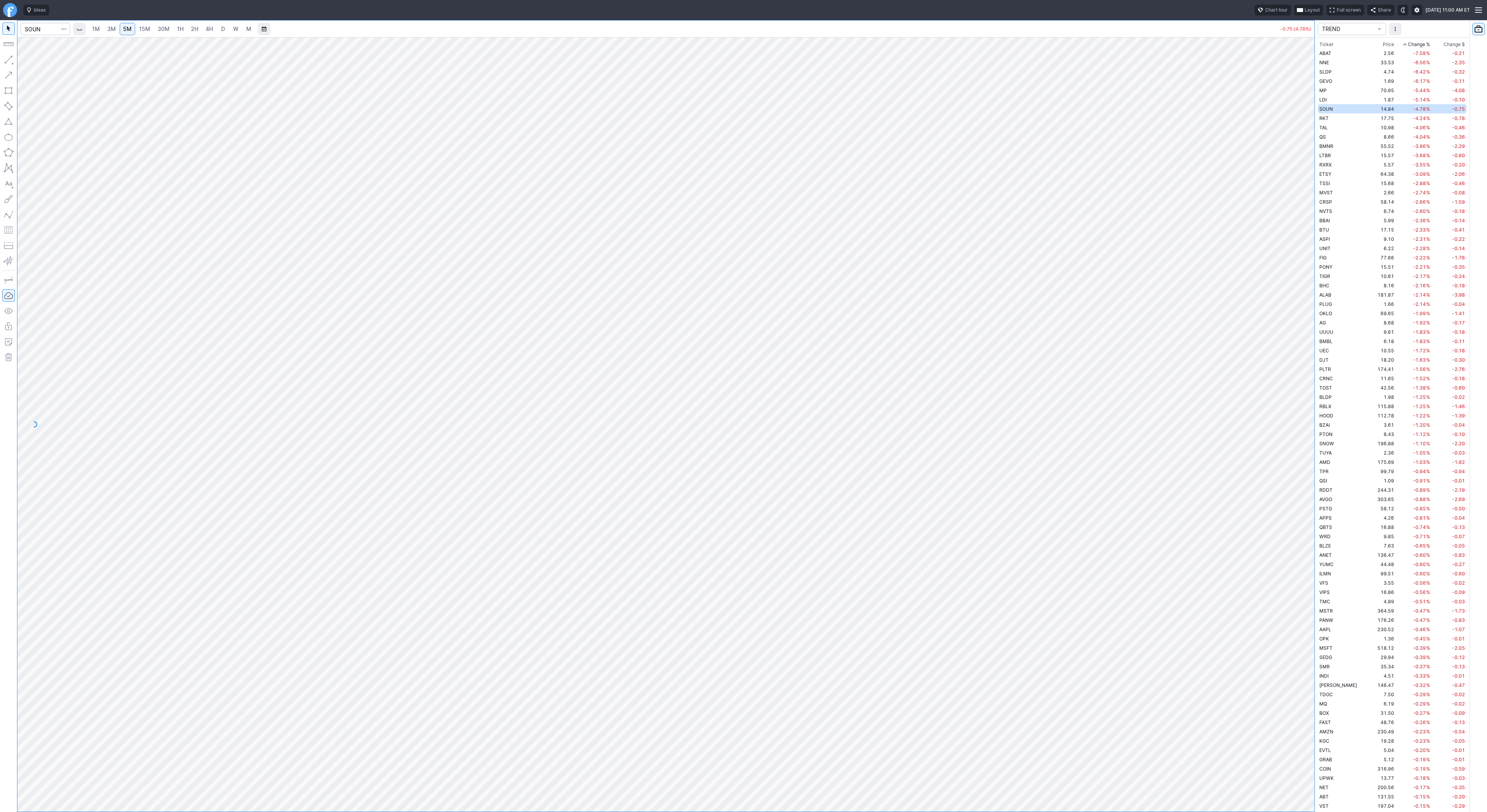
click at [139, 30] on span "15M" at bounding box center [144, 28] width 11 height 6
click at [152, 28] on link "15M" at bounding box center [145, 29] width 18 height 12
click at [158, 29] on span "30M" at bounding box center [163, 28] width 12 height 6
click at [174, 30] on link "1H" at bounding box center [180, 29] width 13 height 12
click at [195, 31] on span "2H" at bounding box center [195, 28] width 8 height 6
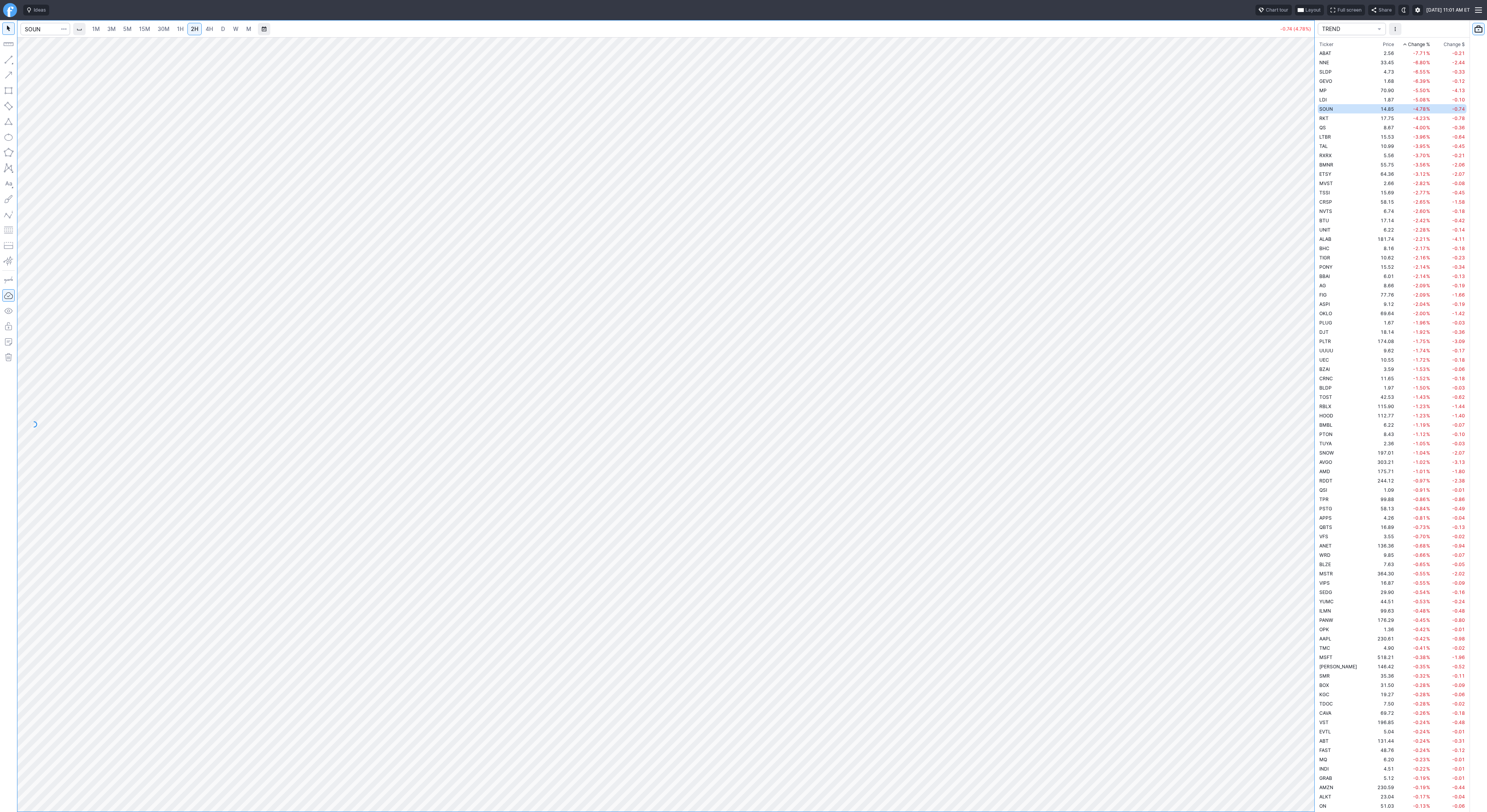
click at [127, 30] on span "5M" at bounding box center [127, 28] width 9 height 6
click at [1410, 43] on span "Change %" at bounding box center [1419, 44] width 22 height 8
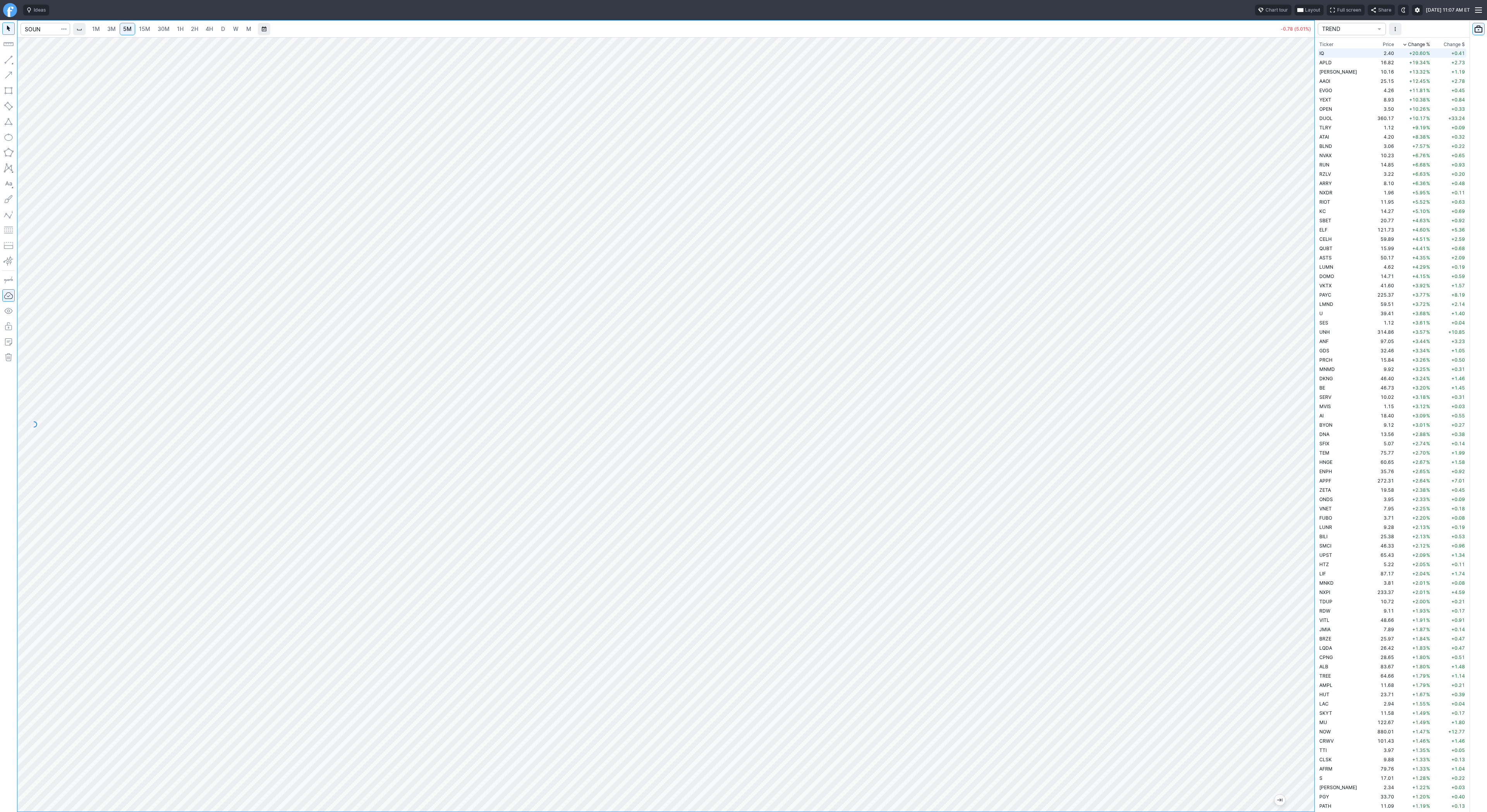
click at [1343, 51] on td "IQ" at bounding box center [1342, 53] width 49 height 9
click at [212, 31] on link "4H" at bounding box center [209, 29] width 14 height 12
click at [226, 31] on link "D" at bounding box center [223, 29] width 12 height 12
click at [236, 30] on span "W" at bounding box center [236, 28] width 5 height 6
click at [1322, 63] on span "APLD" at bounding box center [1325, 62] width 12 height 6
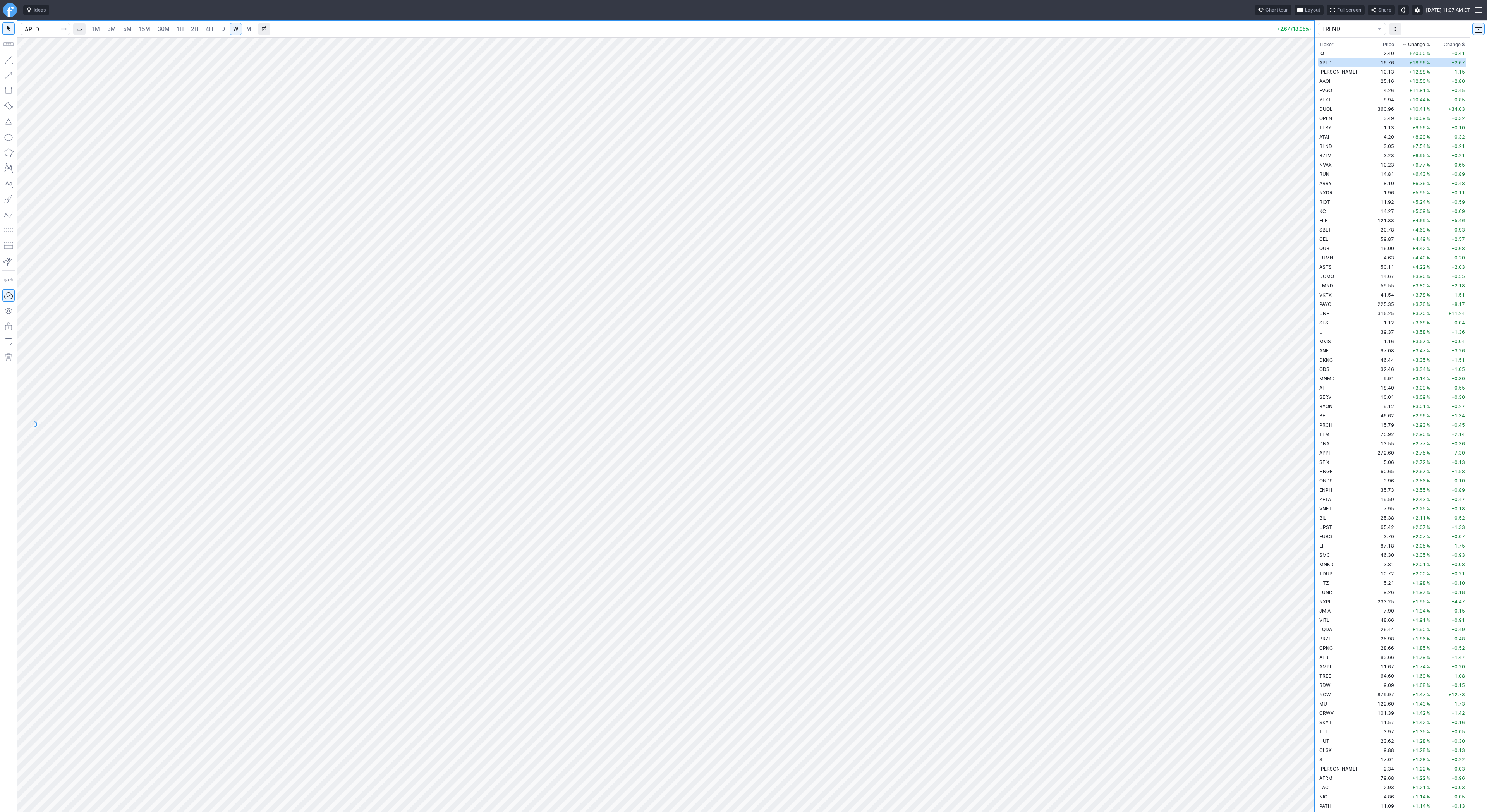
click at [114, 29] on span "3M" at bounding box center [111, 28] width 9 height 6
click at [144, 31] on span "15M" at bounding box center [144, 28] width 11 height 6
click at [188, 31] on link "2H" at bounding box center [195, 29] width 14 height 12
click at [110, 29] on span "3M" at bounding box center [111, 28] width 9 height 6
click at [1366, 85] on td "25.20" at bounding box center [1381, 81] width 29 height 9
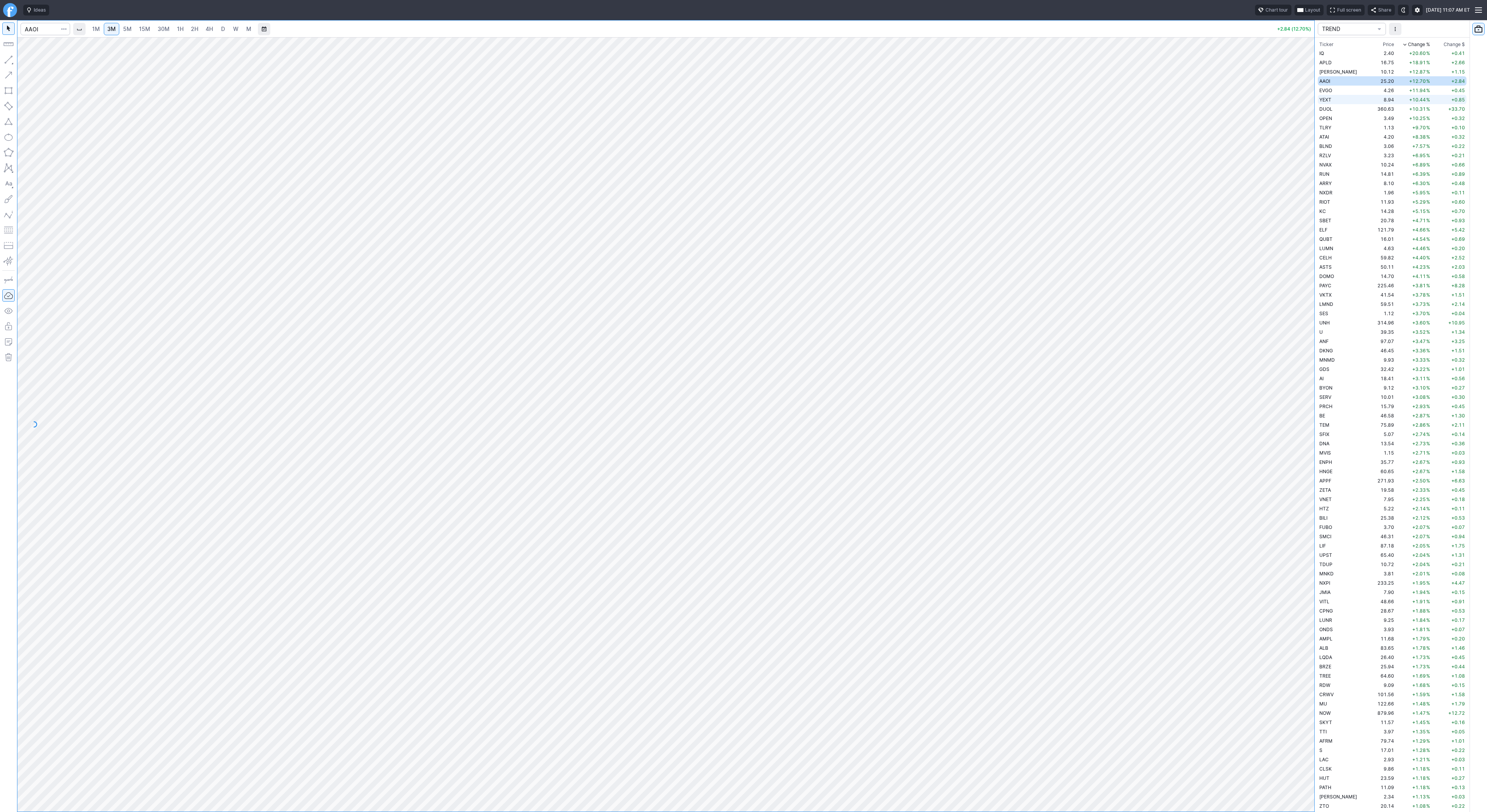
click at [1340, 100] on td "YEXT" at bounding box center [1342, 99] width 49 height 9
click at [1342, 91] on td "EVGO" at bounding box center [1342, 90] width 49 height 9
click at [1335, 83] on td "AAOI" at bounding box center [1342, 81] width 49 height 9
click at [221, 31] on span "D" at bounding box center [223, 28] width 4 height 6
click at [114, 35] on div "1M 3M 5M 15M 30M 1H 2H 4H D W M" at bounding box center [171, 29] width 167 height 14
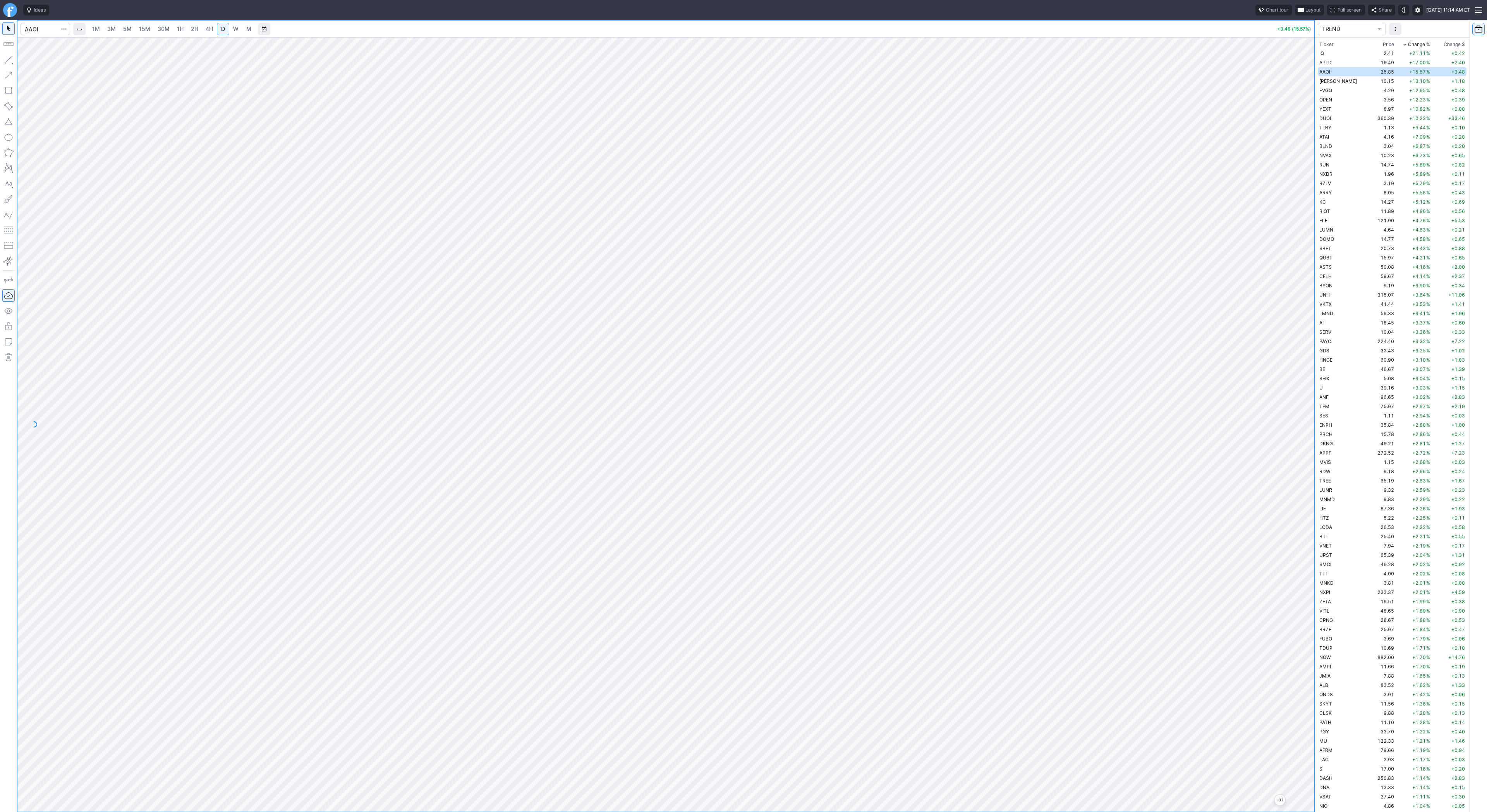
click at [114, 32] on span "3M" at bounding box center [111, 29] width 9 height 8
click at [145, 32] on span "15M" at bounding box center [144, 29] width 11 height 8
click at [226, 29] on link "D" at bounding box center [223, 29] width 12 height 12
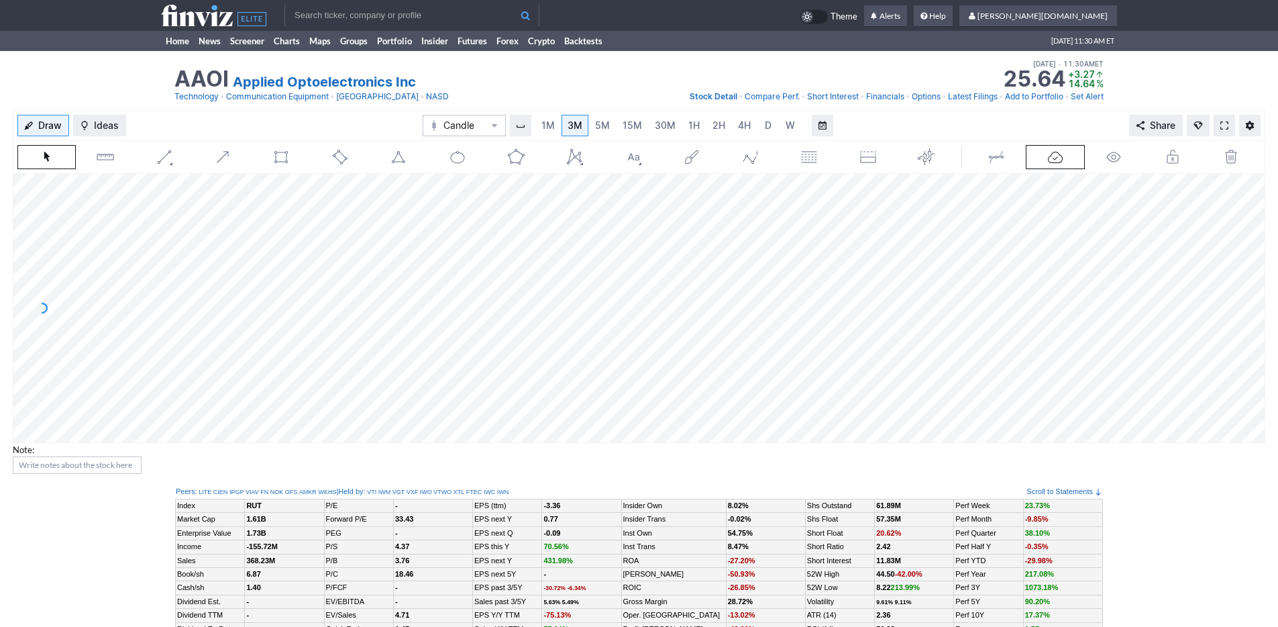
click at [201, 22] on use at bounding box center [213, 15] width 105 height 21
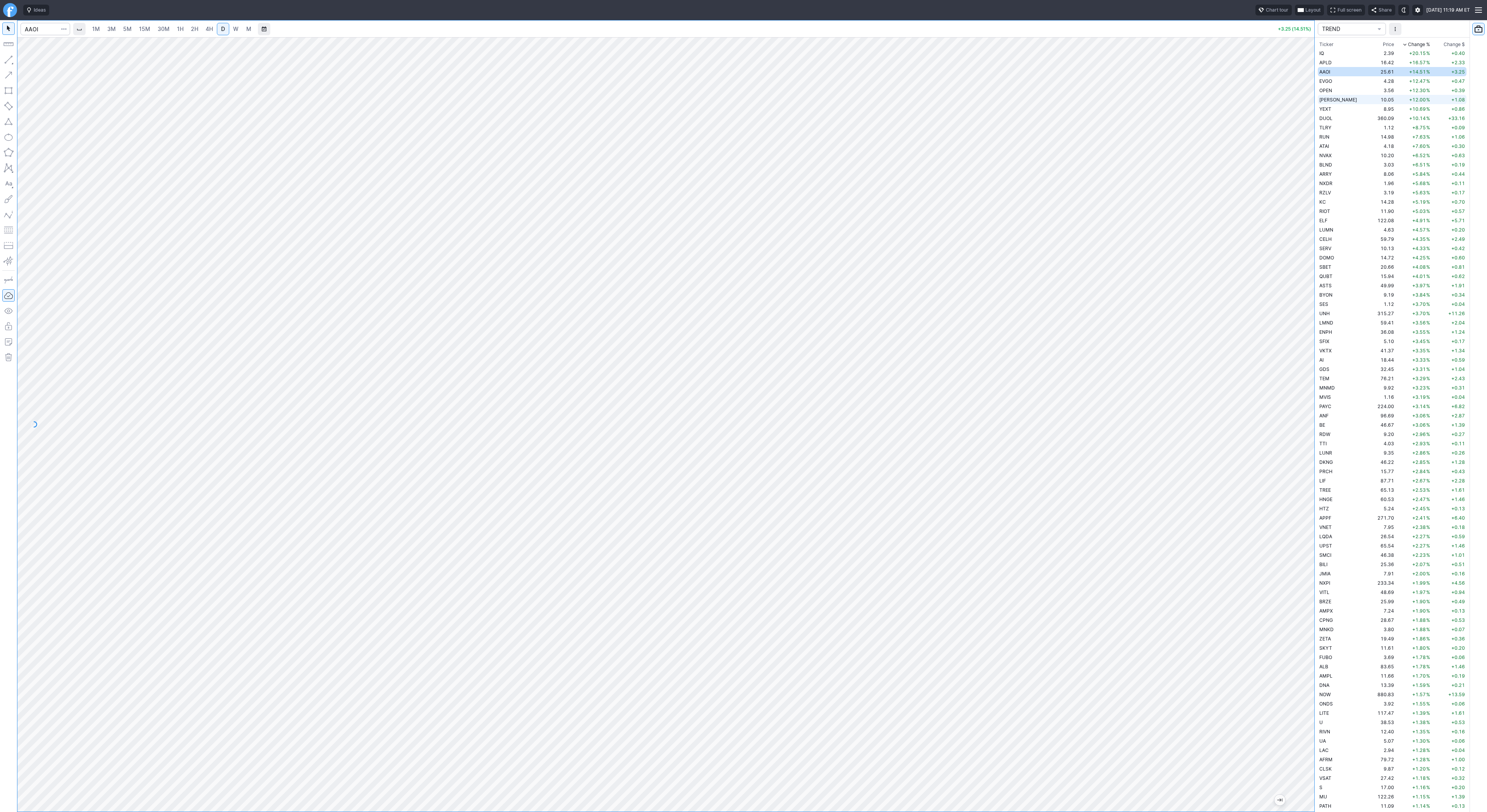
click at [1331, 100] on span "[PERSON_NAME]" at bounding box center [1338, 100] width 38 height 6
click at [1333, 90] on td "OPEN" at bounding box center [1342, 90] width 49 height 9
click at [1336, 104] on td "YEXT" at bounding box center [1342, 108] width 49 height 9
click at [1335, 101] on td "[PERSON_NAME]" at bounding box center [1342, 99] width 49 height 9
click at [114, 22] on div "1M 3M 5M 15M 30M 1H 2H 4H D W M" at bounding box center [171, 29] width 167 height 14
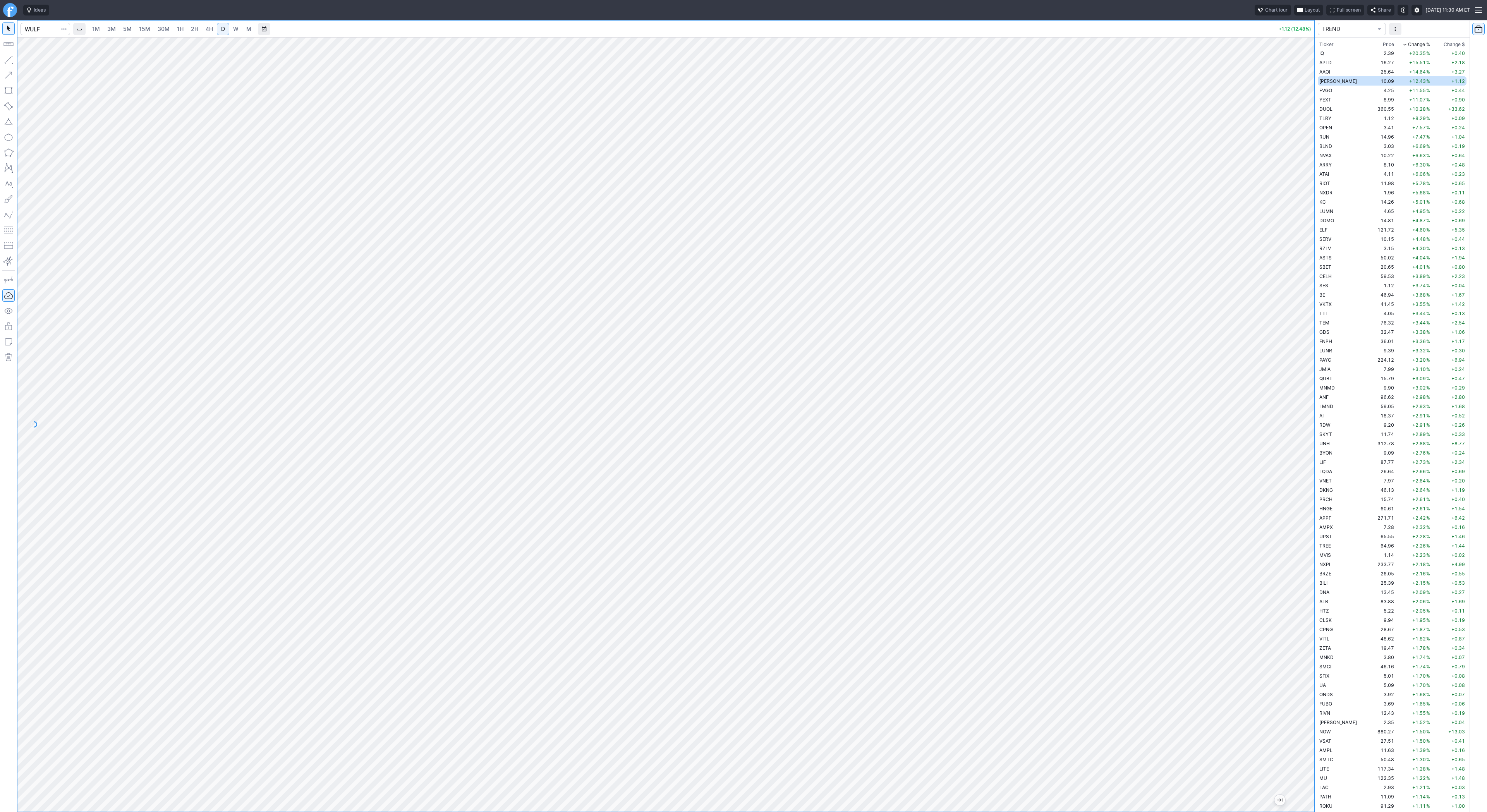
click at [111, 28] on span "3M" at bounding box center [111, 28] width 9 height 6
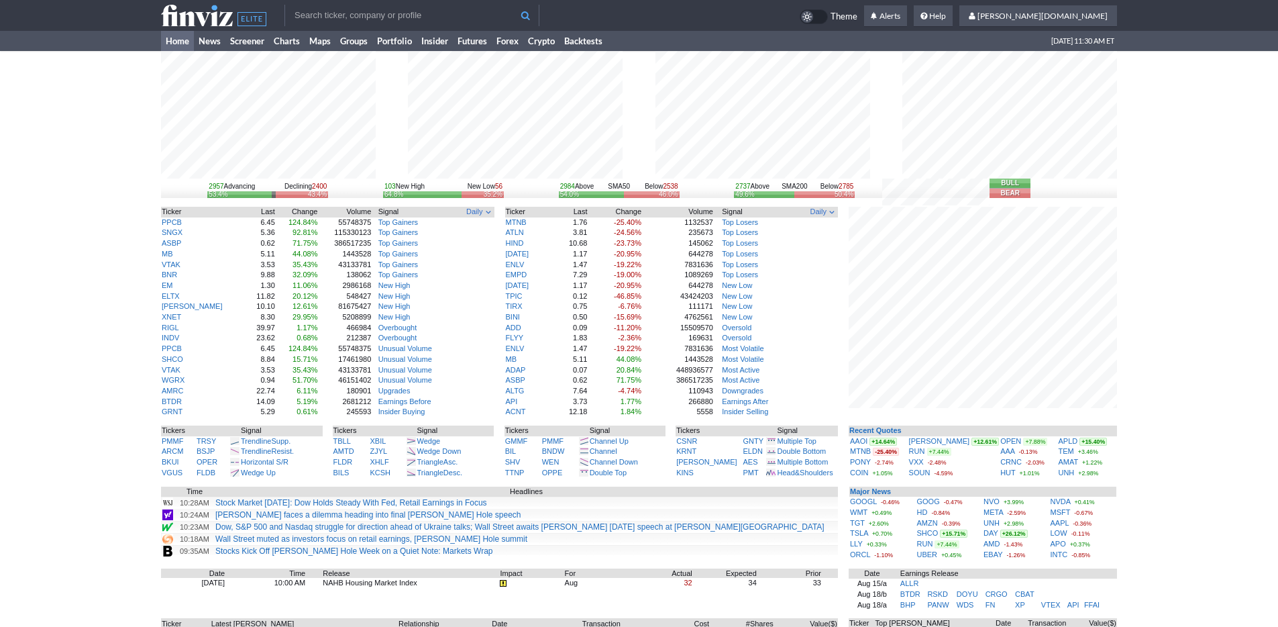
click at [406, 23] on input "text" at bounding box center [411, 15] width 255 height 21
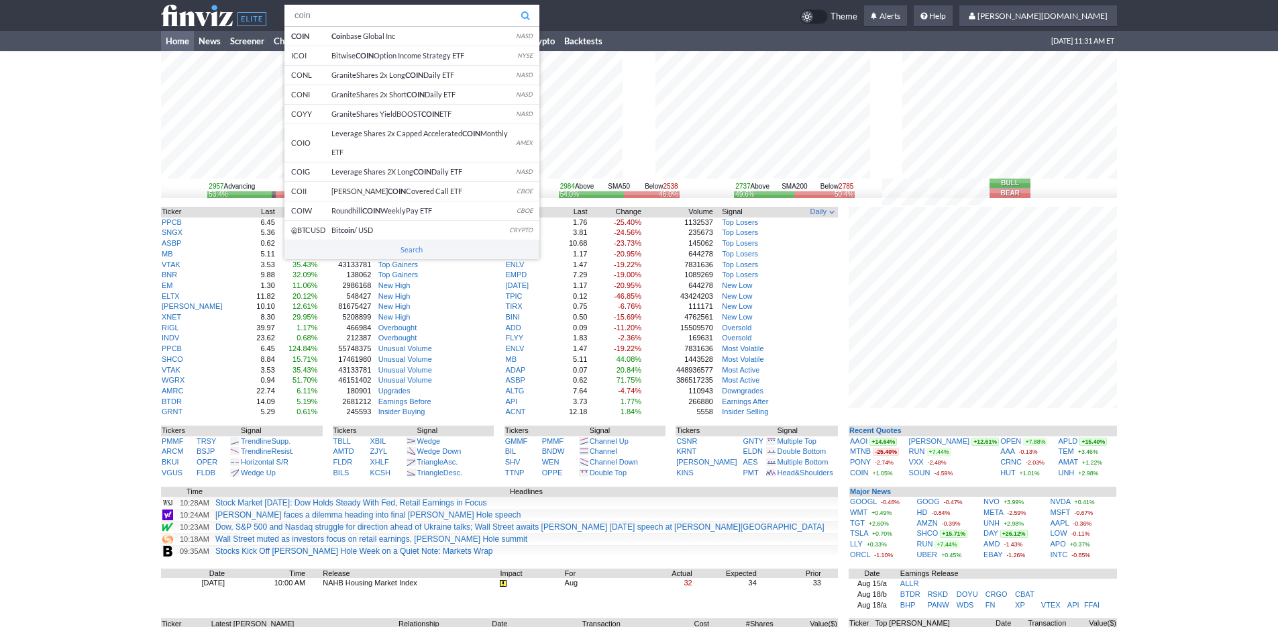
type input "coin"
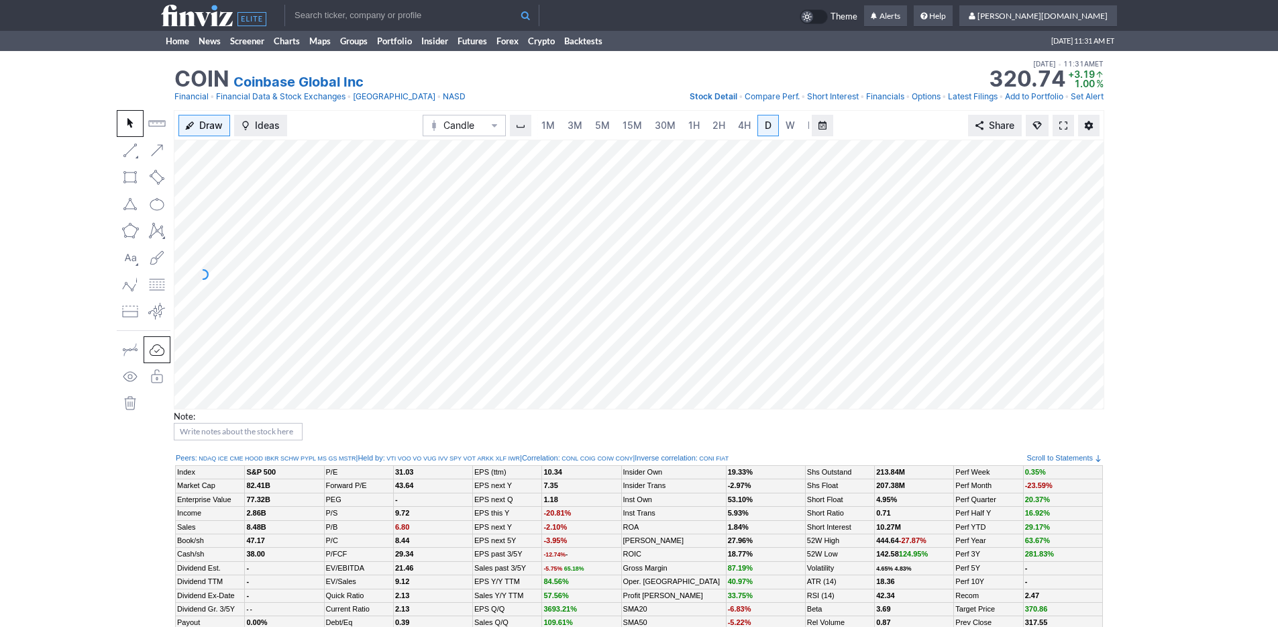
scroll to position [0, 13]
click at [564, 127] on span "3M" at bounding box center [561, 124] width 15 height 11
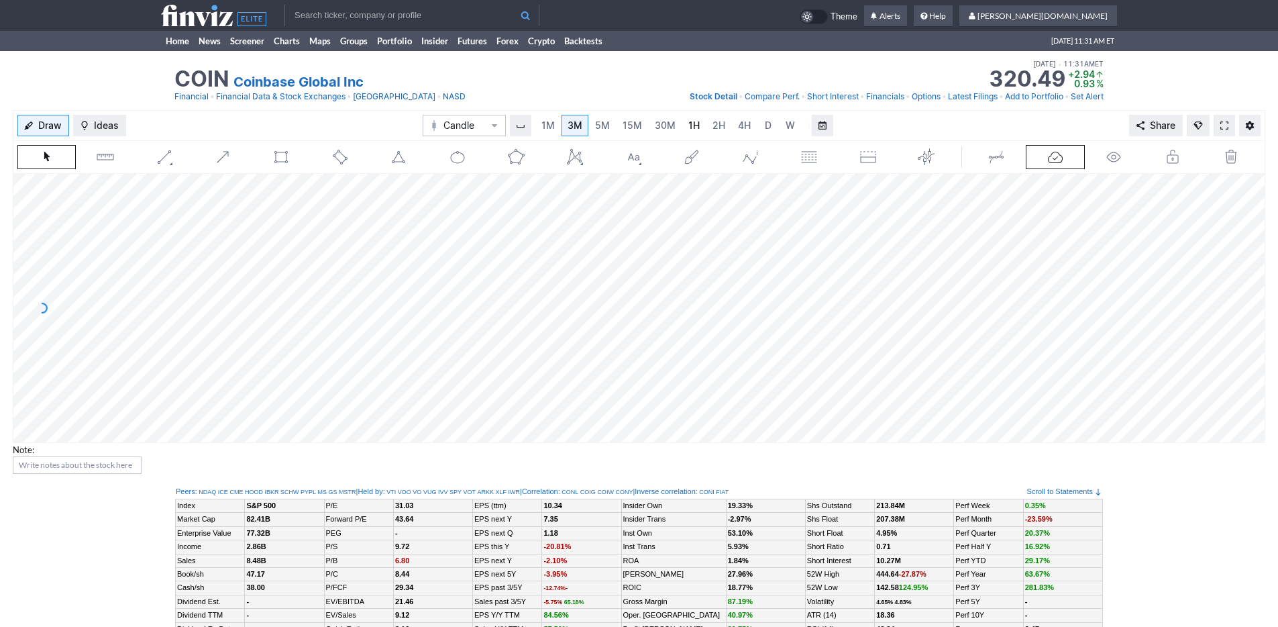
click at [689, 129] on span "1H" at bounding box center [693, 124] width 11 height 11
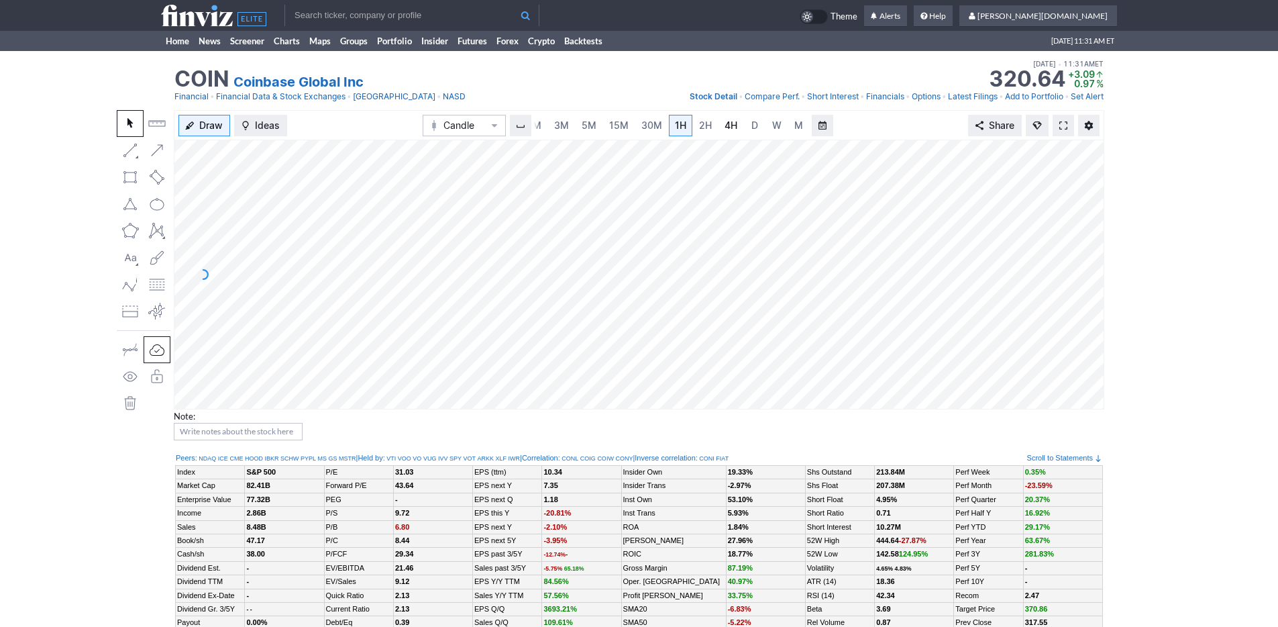
click at [740, 133] on link "4H" at bounding box center [730, 125] width 25 height 21
click at [568, 123] on link "3M" at bounding box center [561, 125] width 27 height 21
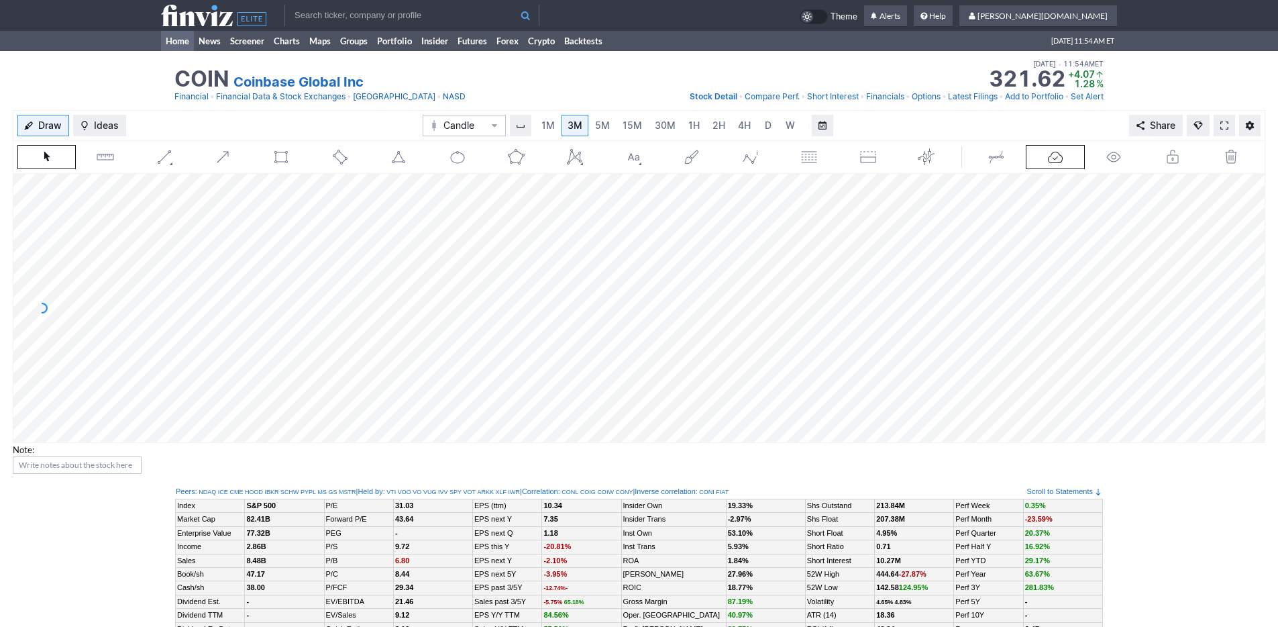
click at [175, 45] on link "Home" at bounding box center [177, 41] width 33 height 20
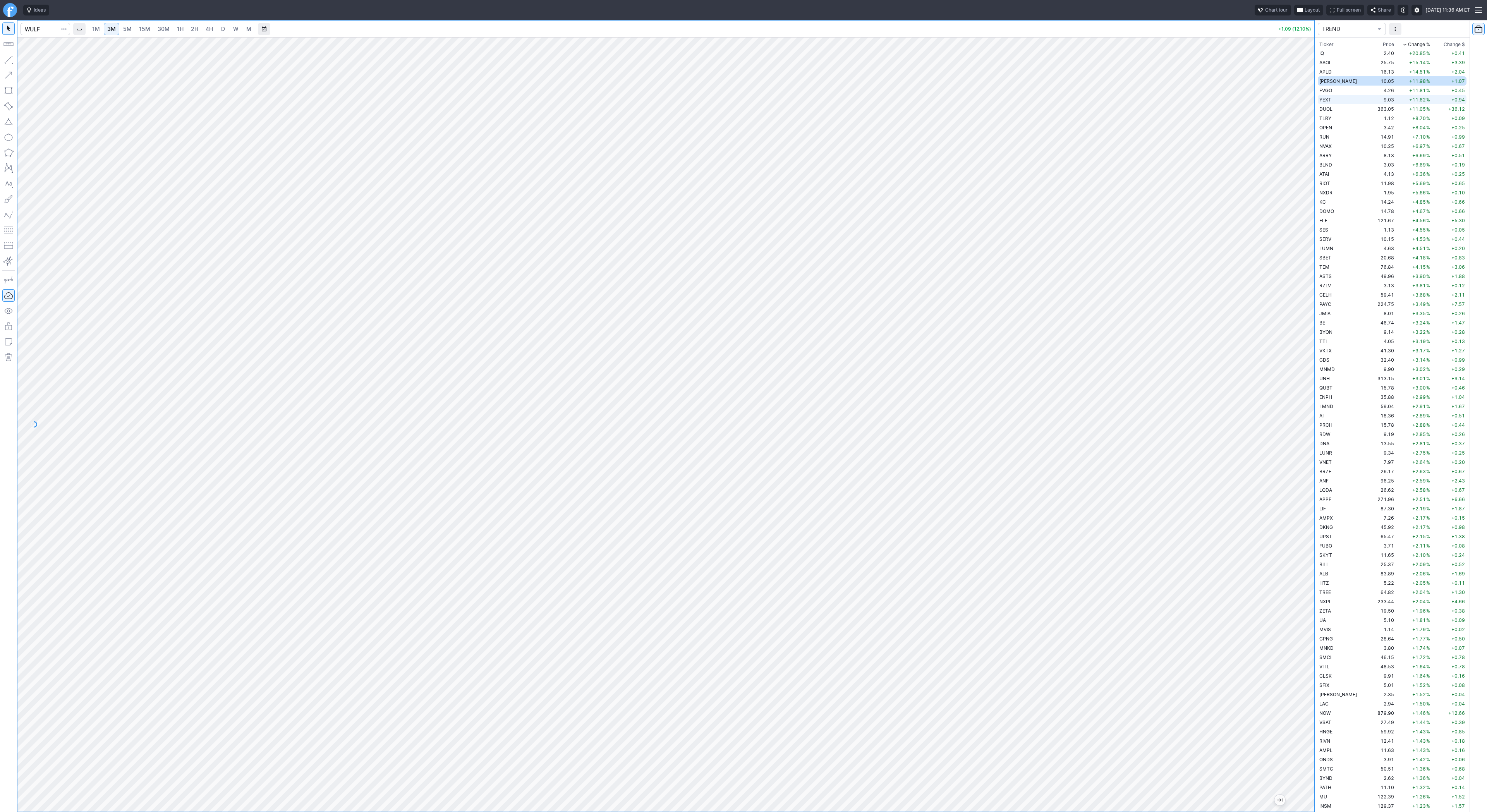
click at [1339, 102] on td "YEXT" at bounding box center [1342, 99] width 49 height 9
click at [224, 29] on span "D" at bounding box center [223, 29] width 5 height 8
click at [241, 28] on link "W" at bounding box center [236, 29] width 12 height 12
click at [9, 63] on button "button" at bounding box center [8, 59] width 12 height 12
click at [40, 63] on span "Line" at bounding box center [45, 61] width 31 height 8
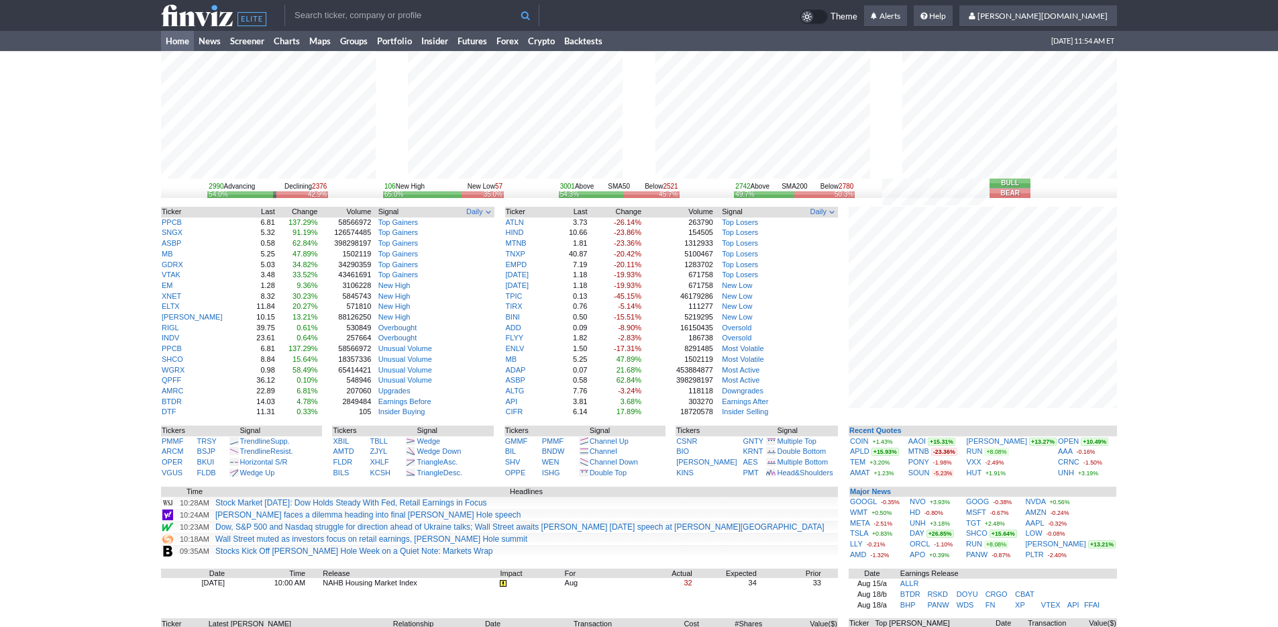
click at [1205, 466] on div "2990 Advancing Declining 2376 54.0% 42.9% 106 New High New Low 57 65.0% 35.0% 3…" at bounding box center [639, 418] width 1278 height 735
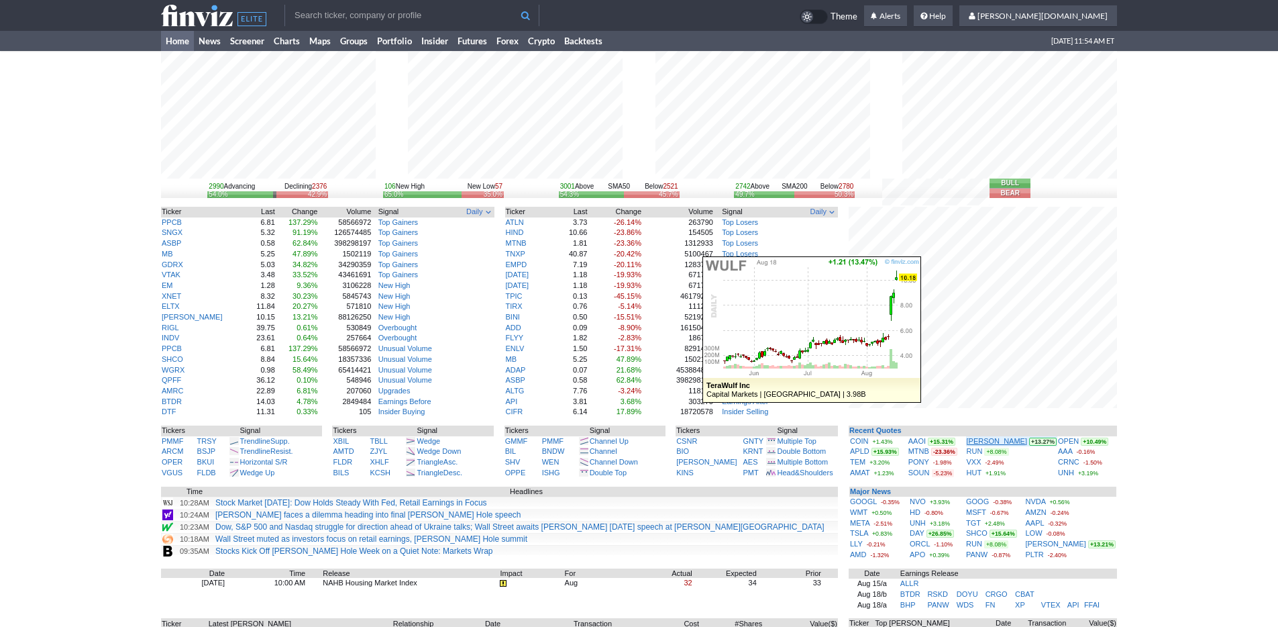
click at [990, 441] on link "[PERSON_NAME]" at bounding box center [997, 441] width 60 height 8
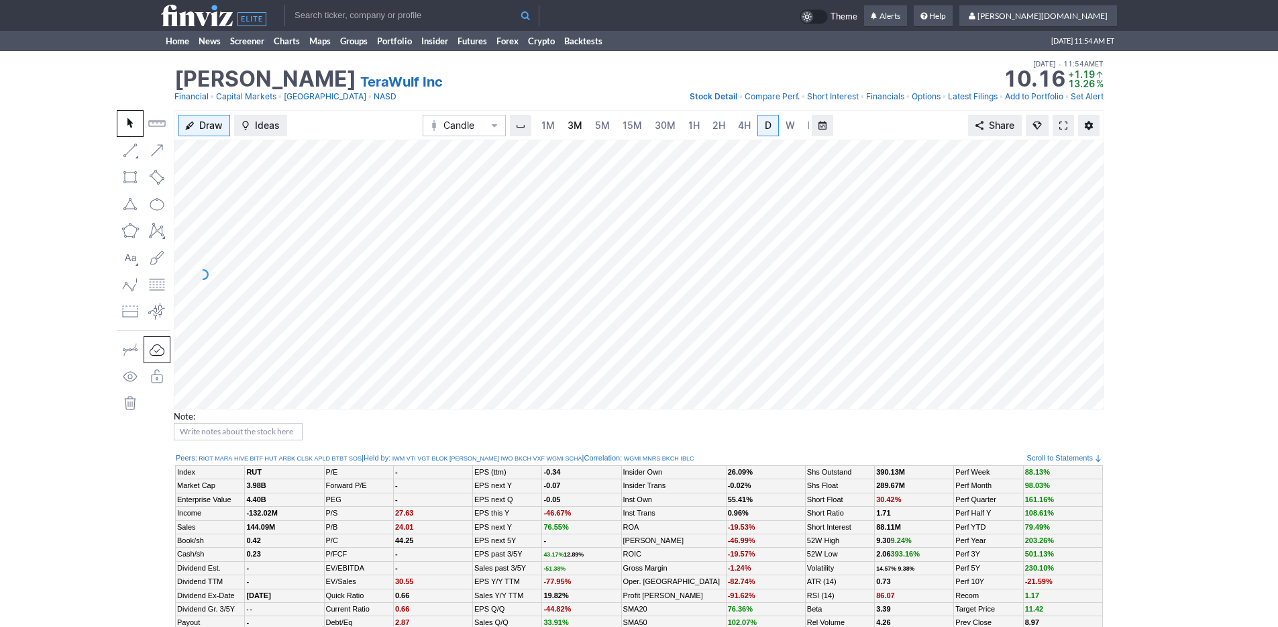
scroll to position [0, 13]
click at [560, 123] on span "3M" at bounding box center [561, 124] width 15 height 11
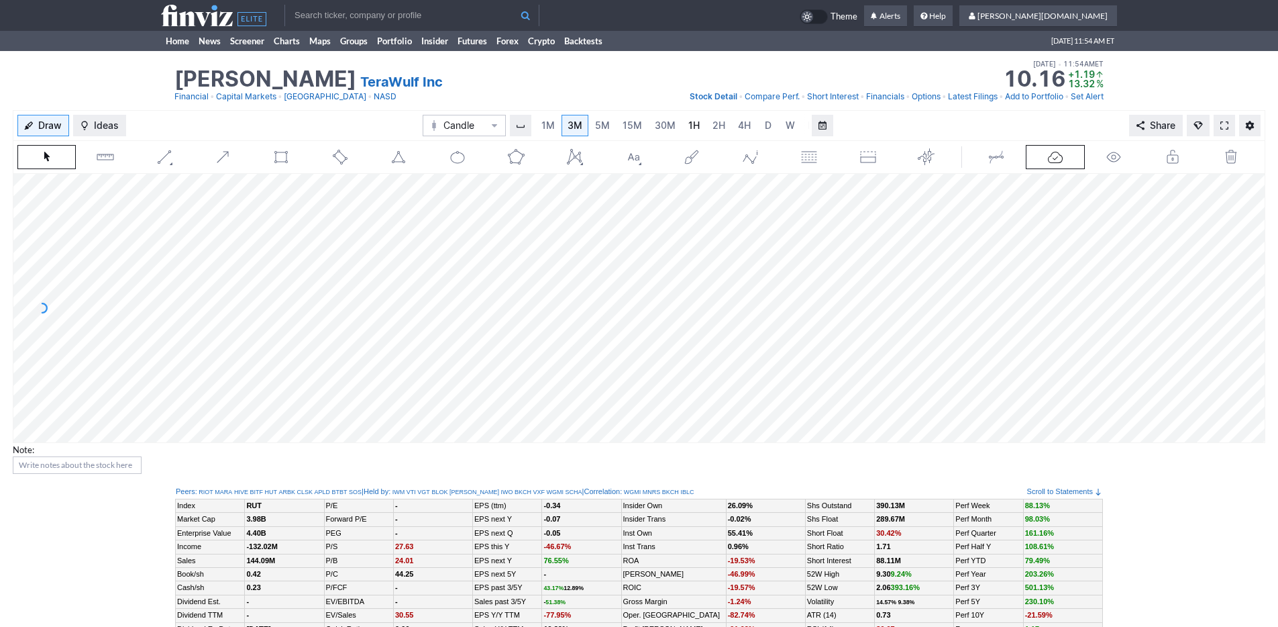
click at [688, 127] on span "1H" at bounding box center [693, 124] width 11 height 11
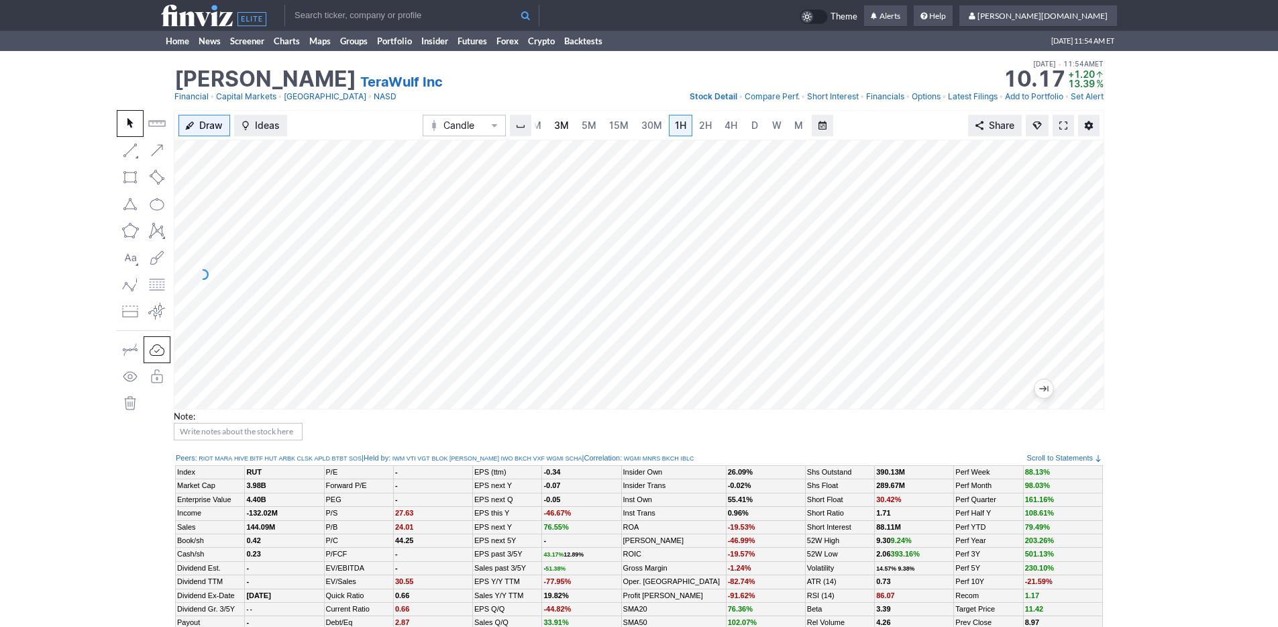
click at [560, 123] on span "3M" at bounding box center [561, 124] width 15 height 11
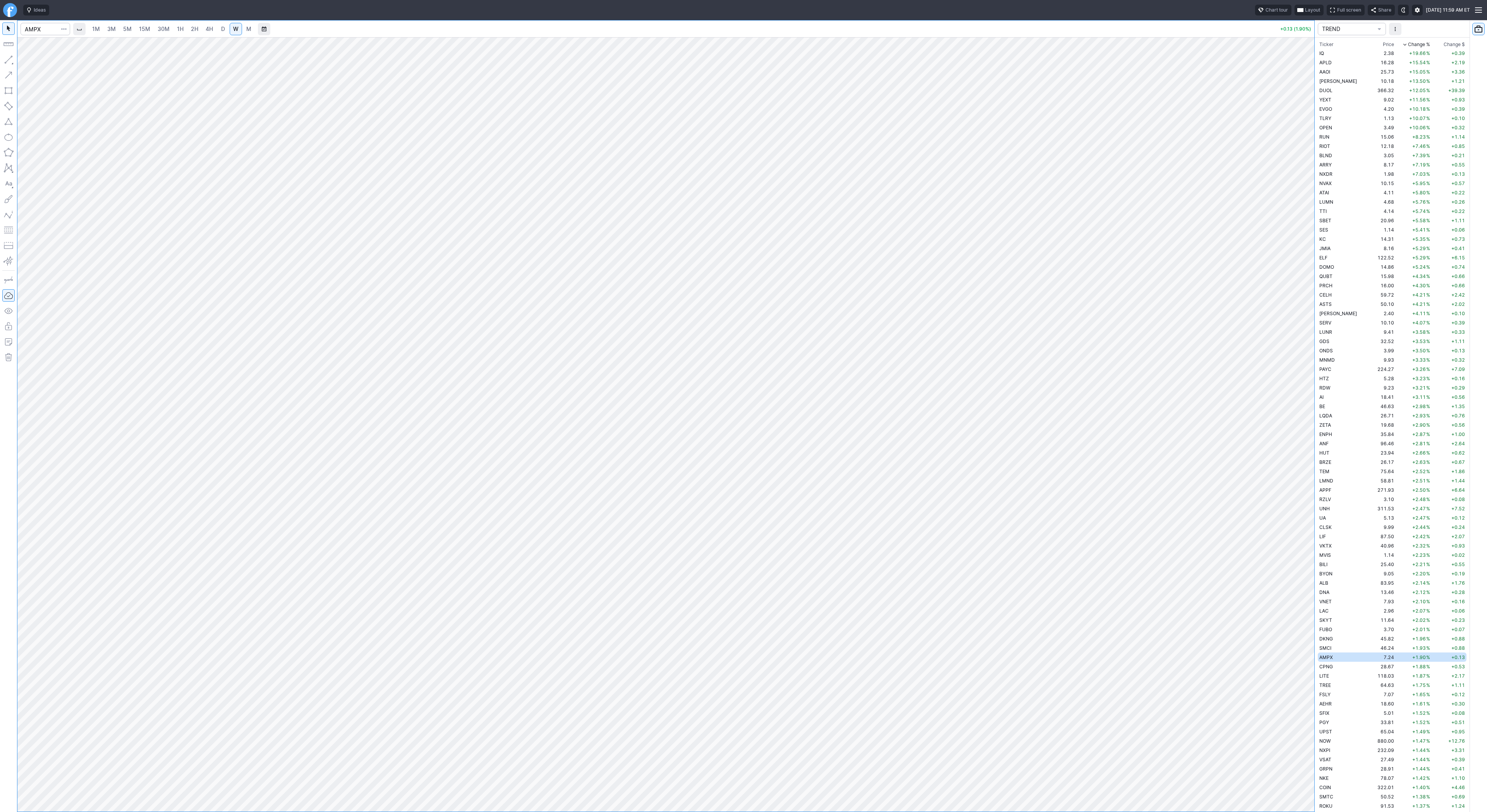
scroll to position [139, 0]
